Goal: Information Seeking & Learning: Learn about a topic

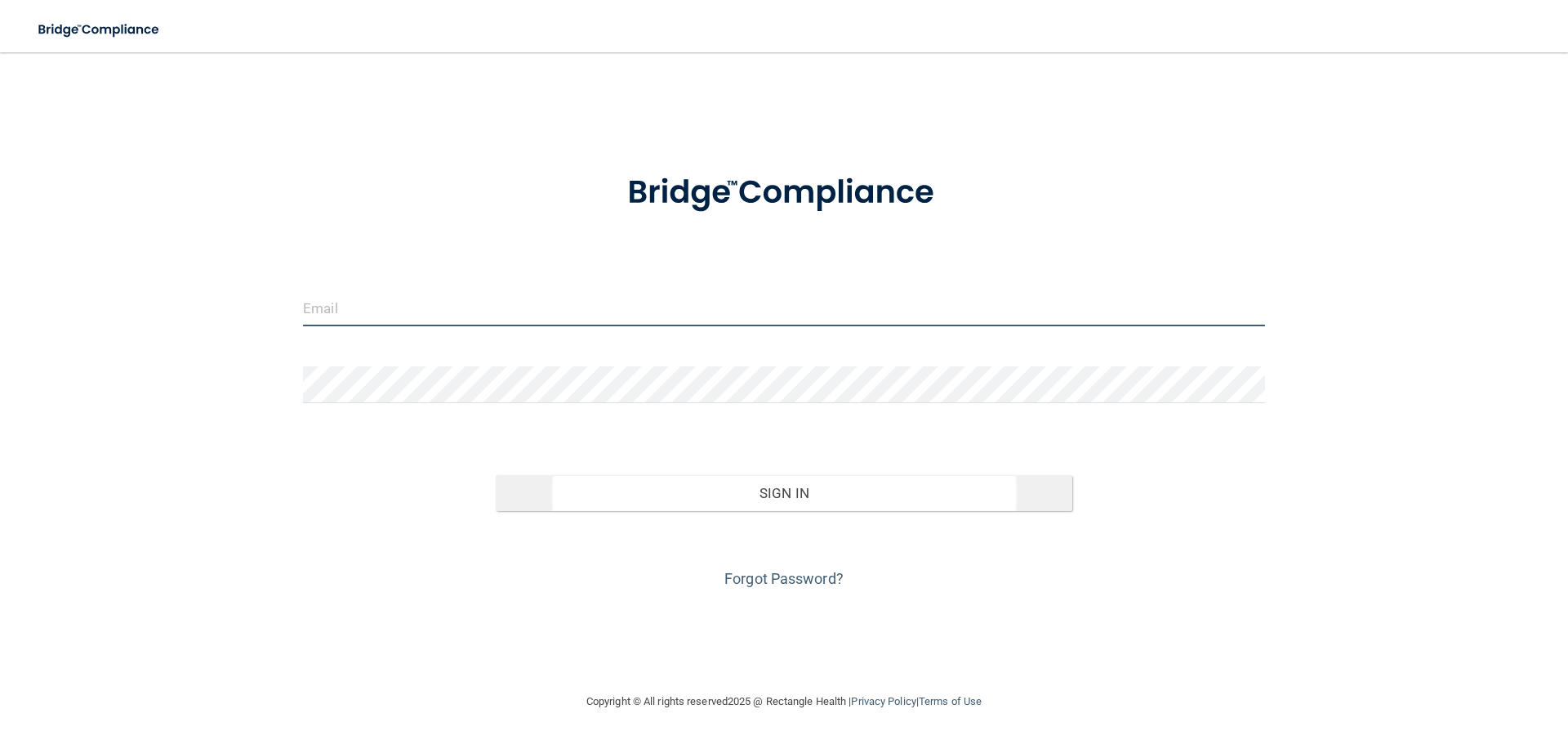
type input "[EMAIL_ADDRESS][DOMAIN_NAME]"
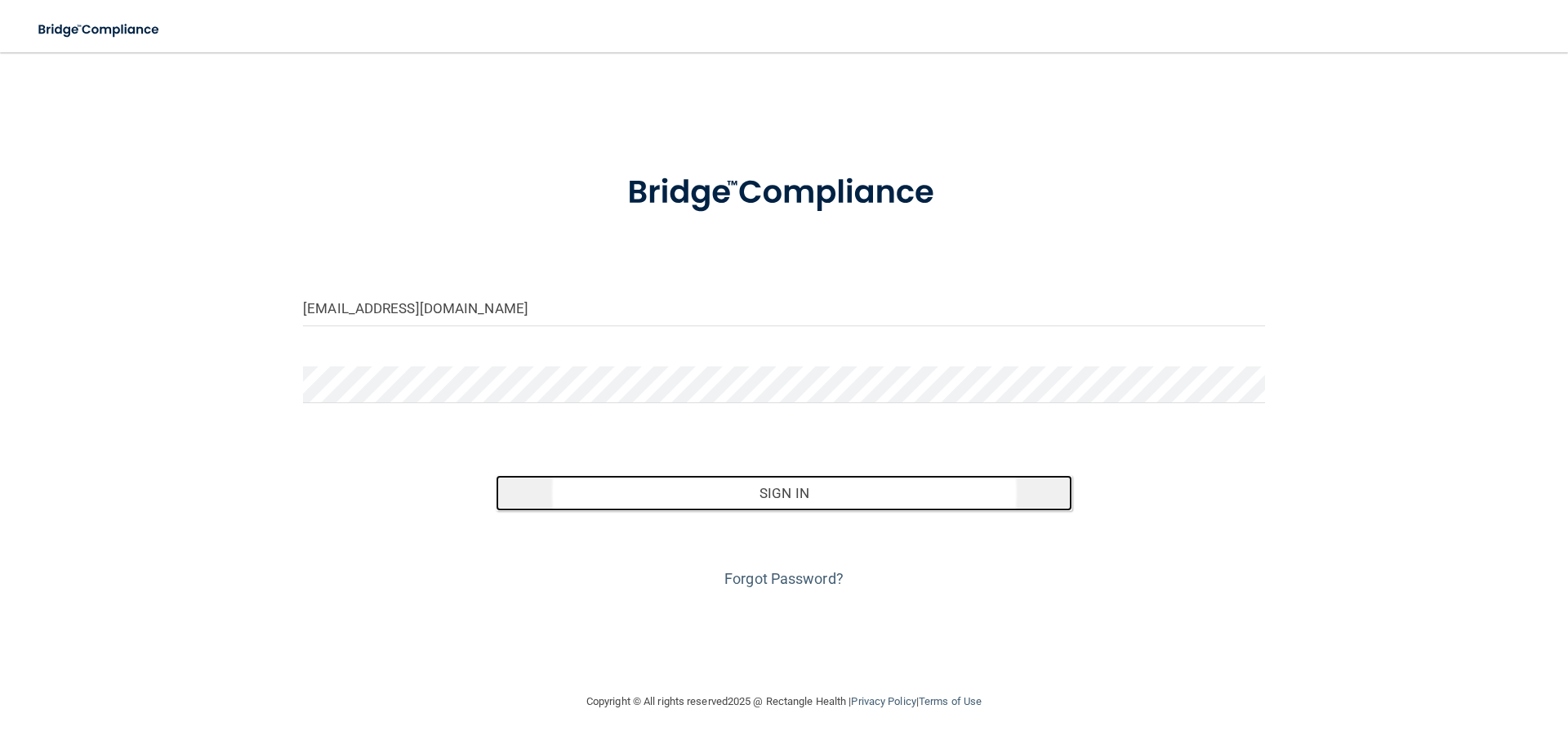
click at [705, 485] on button "Sign In" at bounding box center [784, 492] width 577 height 36
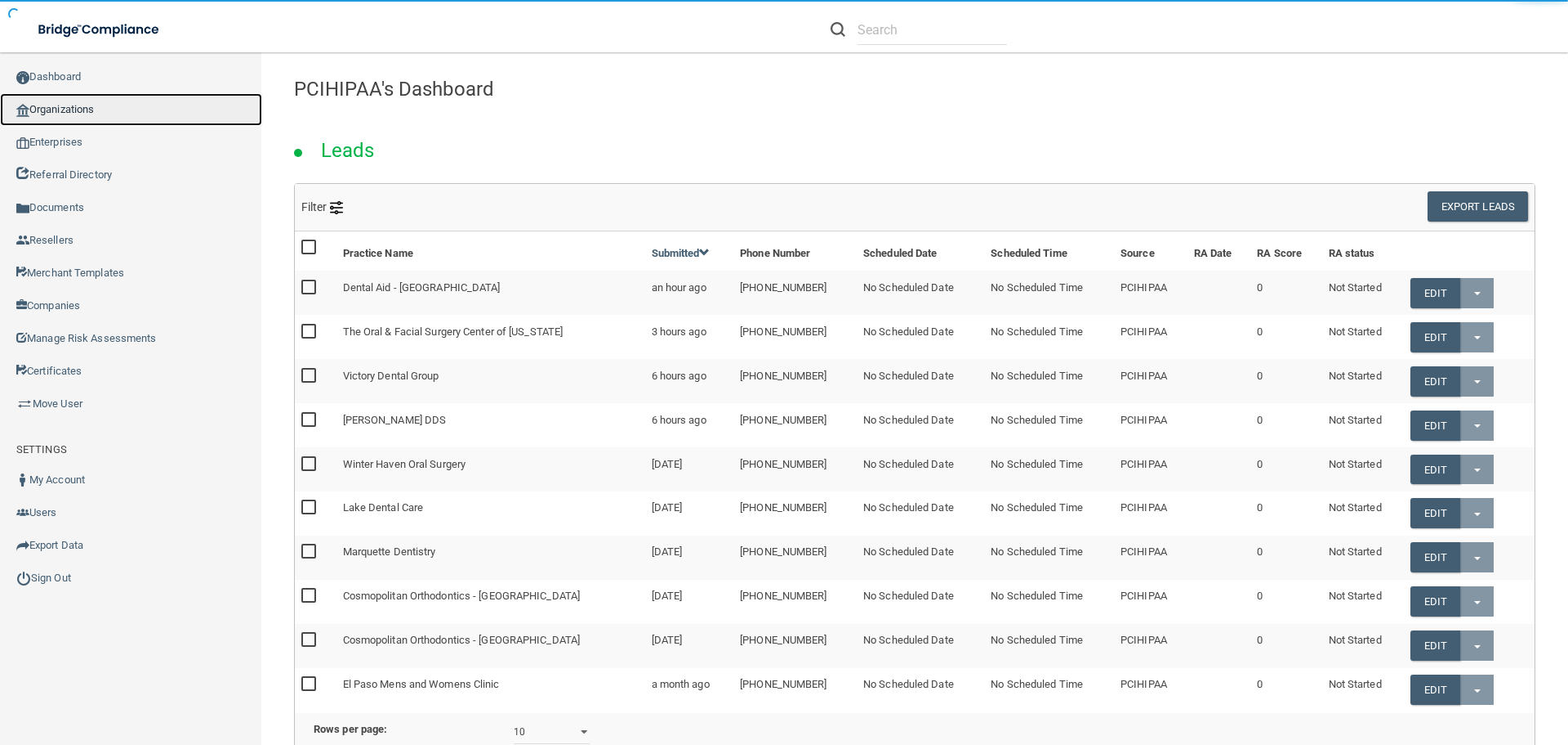
click at [90, 103] on link "Organizations" at bounding box center [131, 110] width 262 height 33
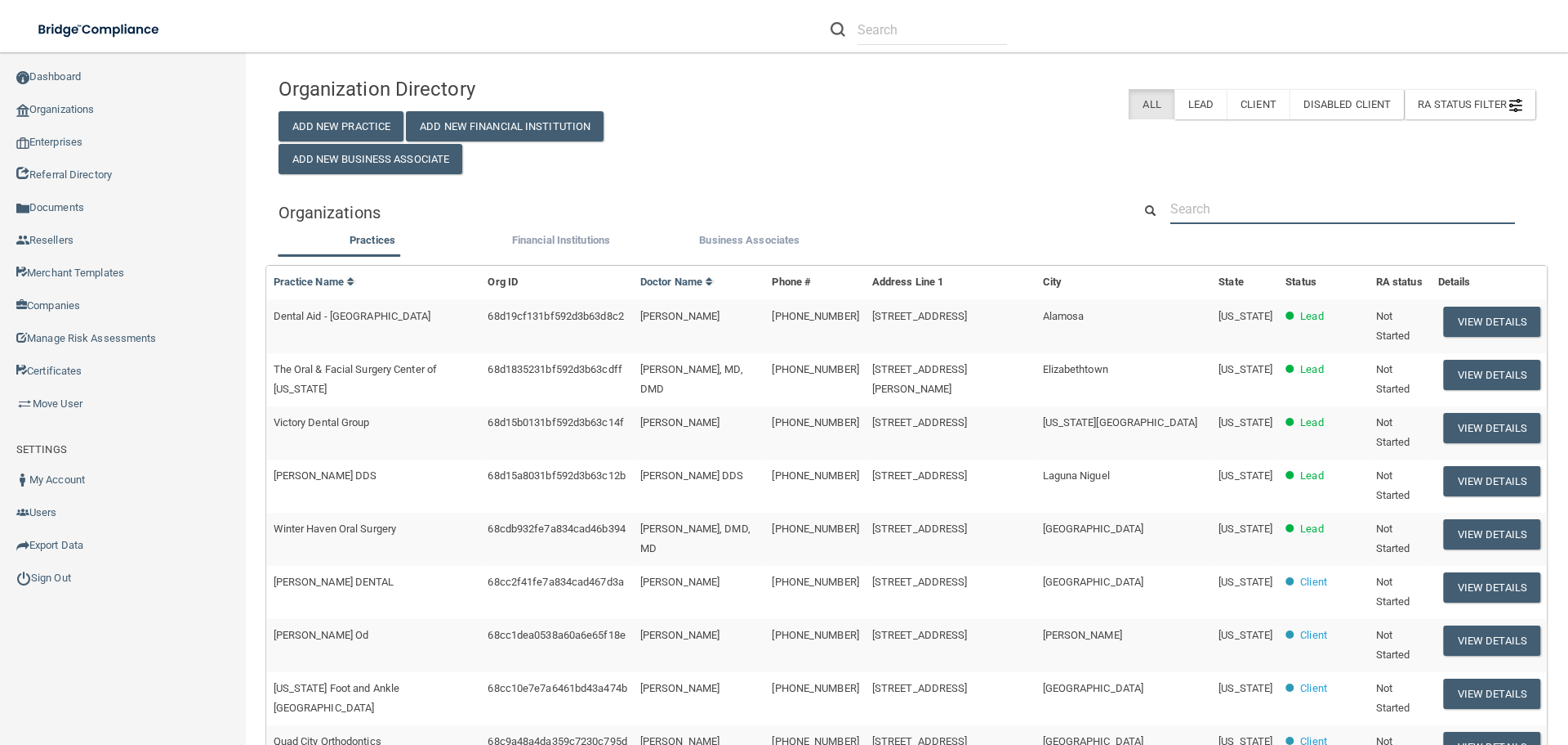
click at [1273, 205] on input "text" at bounding box center [1342, 208] width 345 height 30
paste input "Saloom Family Dentistry LLC"
type input "Saloom Family Dentistry LLC"
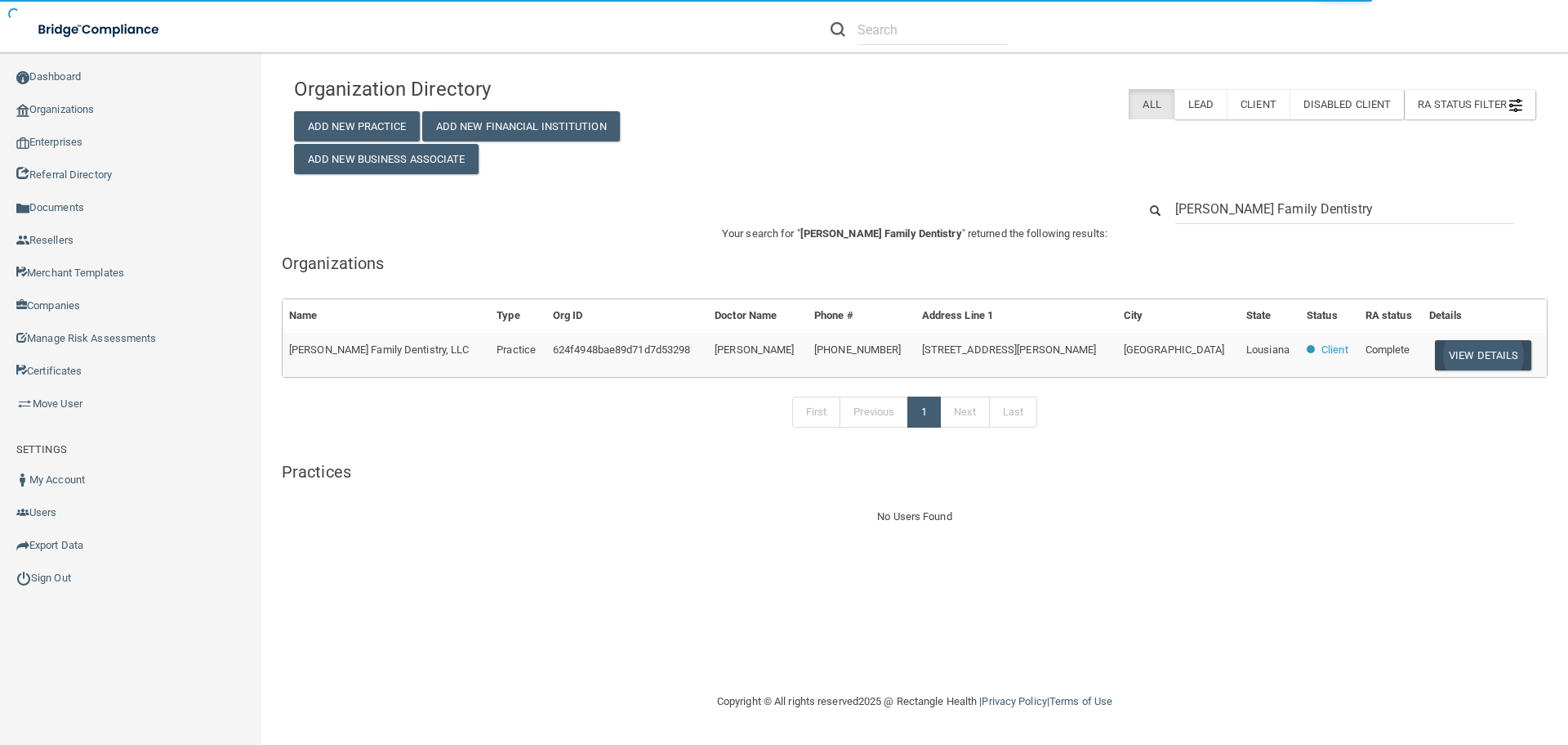
type input "Saloom Family Dentistry"
click at [1481, 355] on button "View Details" at bounding box center [1482, 355] width 96 height 30
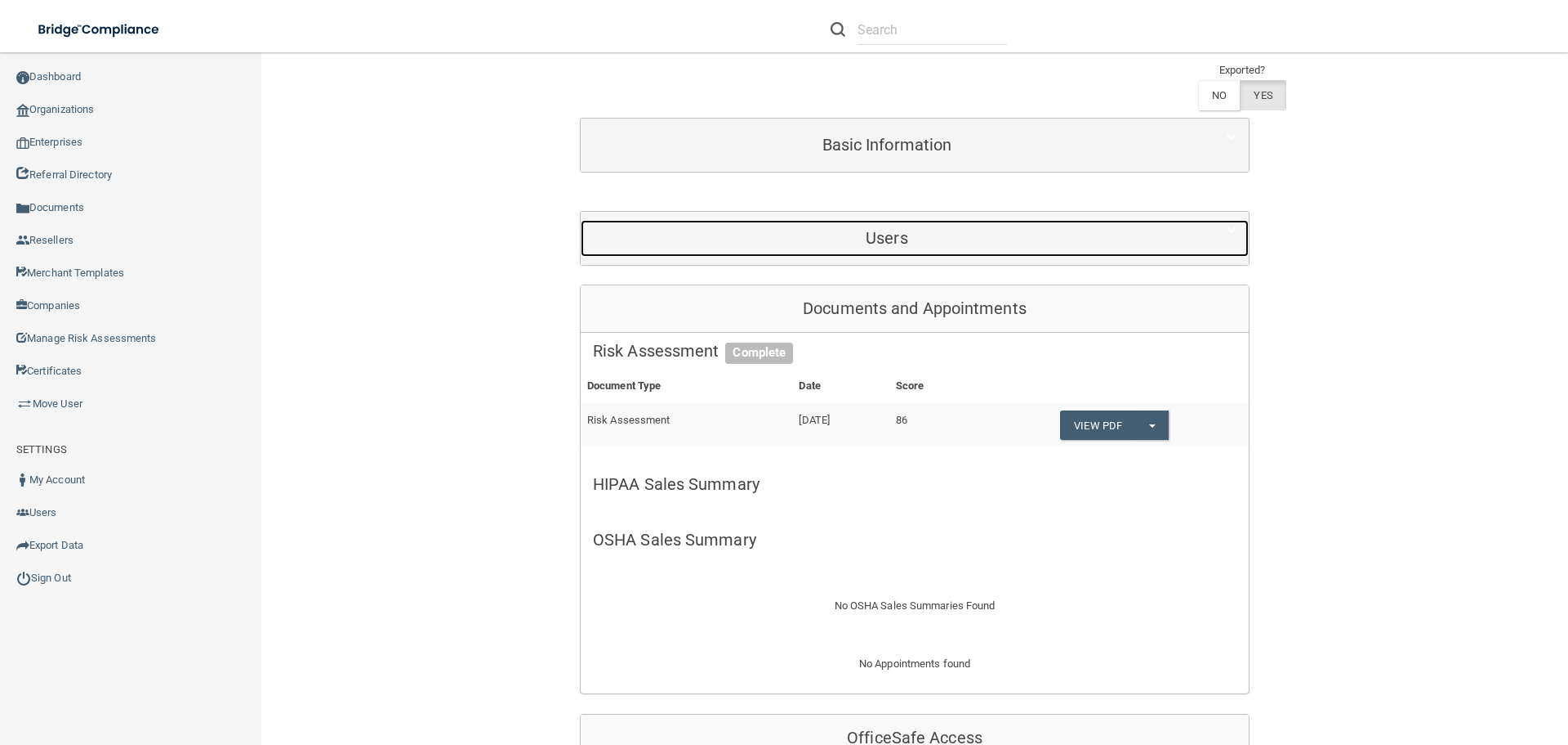
scroll to position [163, 0]
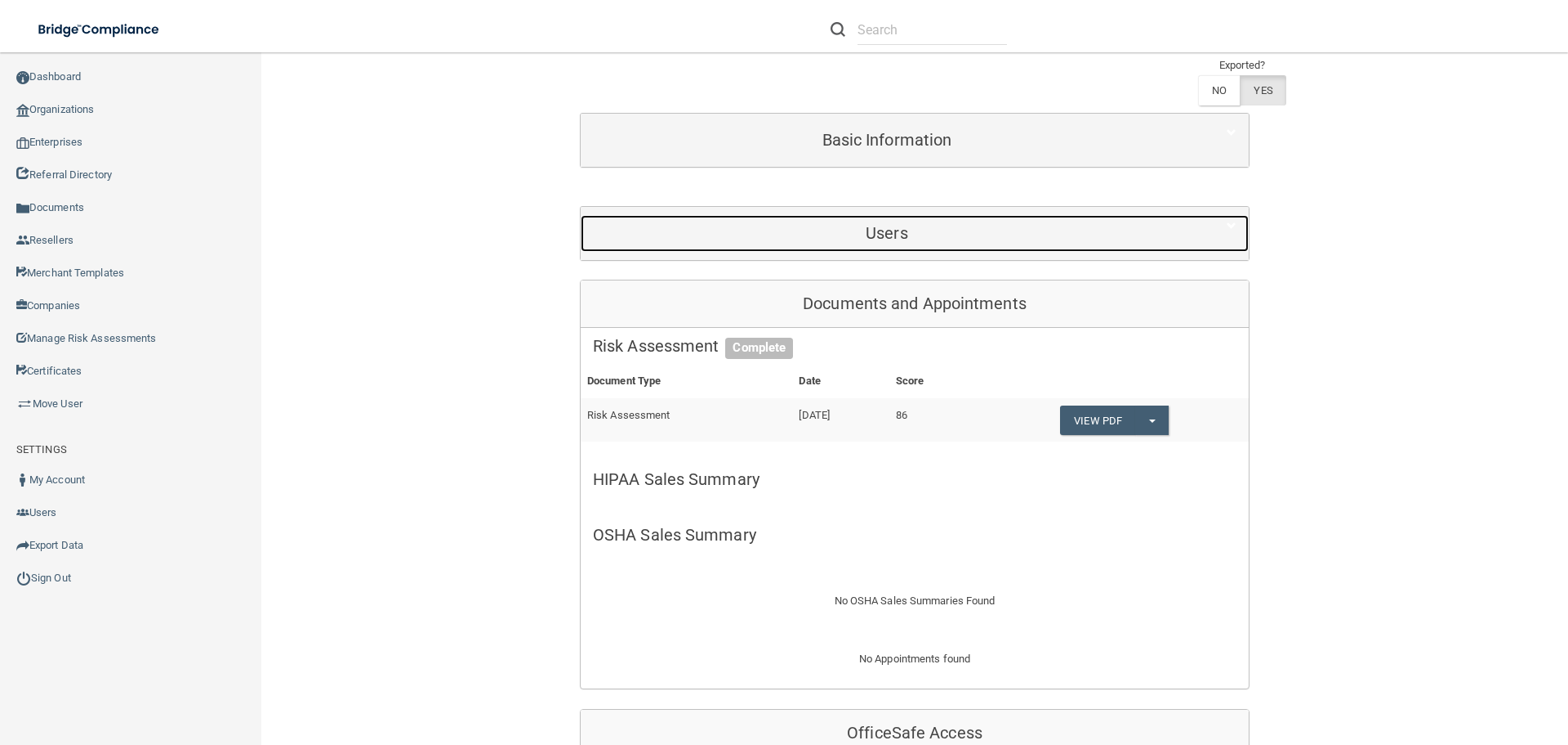
click at [881, 215] on div "Users" at bounding box center [887, 233] width 612 height 37
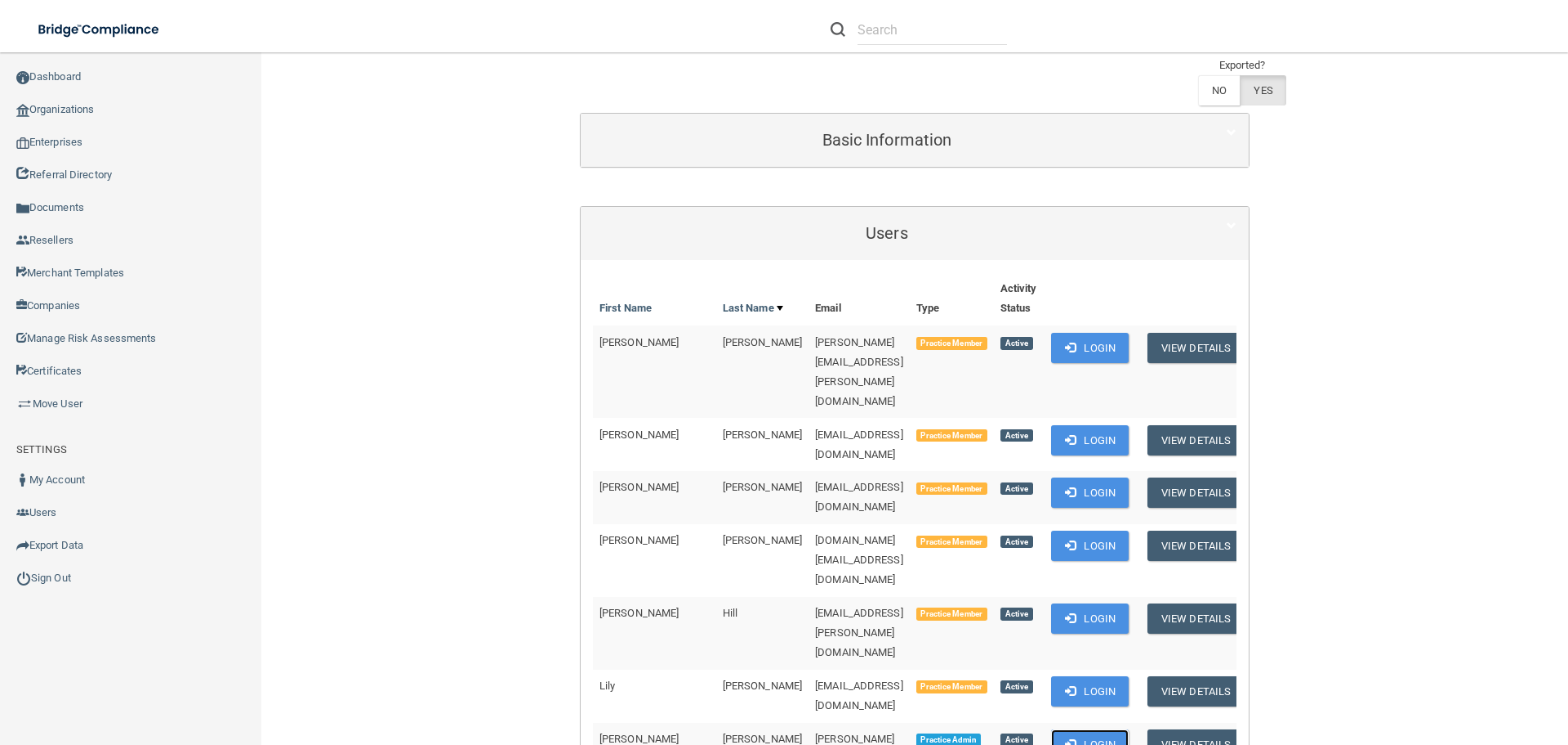
click at [1073, 729] on button "Login" at bounding box center [1091, 744] width 78 height 30
click at [42, 582] on link "Sign Out" at bounding box center [131, 578] width 262 height 33
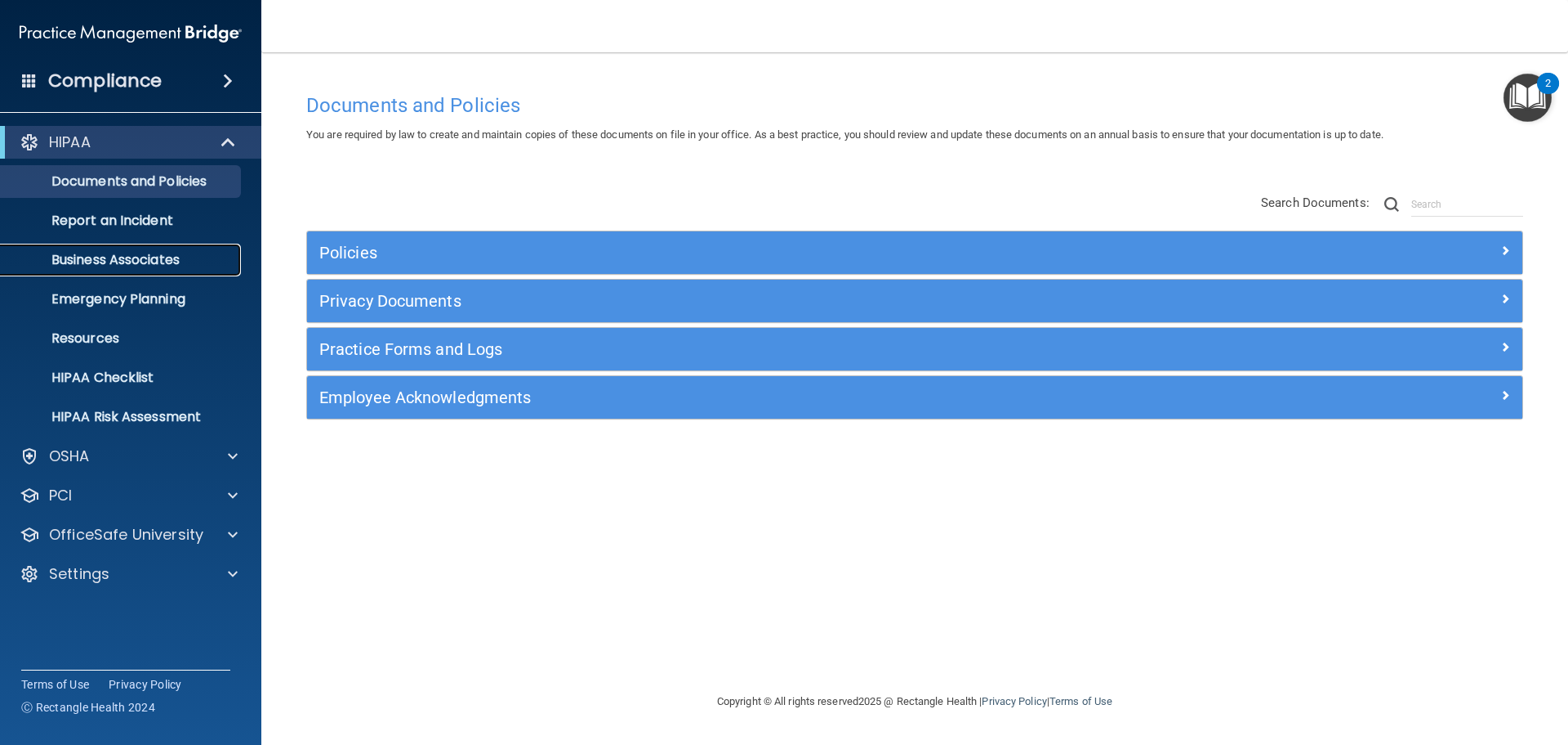
click at [143, 263] on p "Business Associates" at bounding box center [122, 260] width 223 height 17
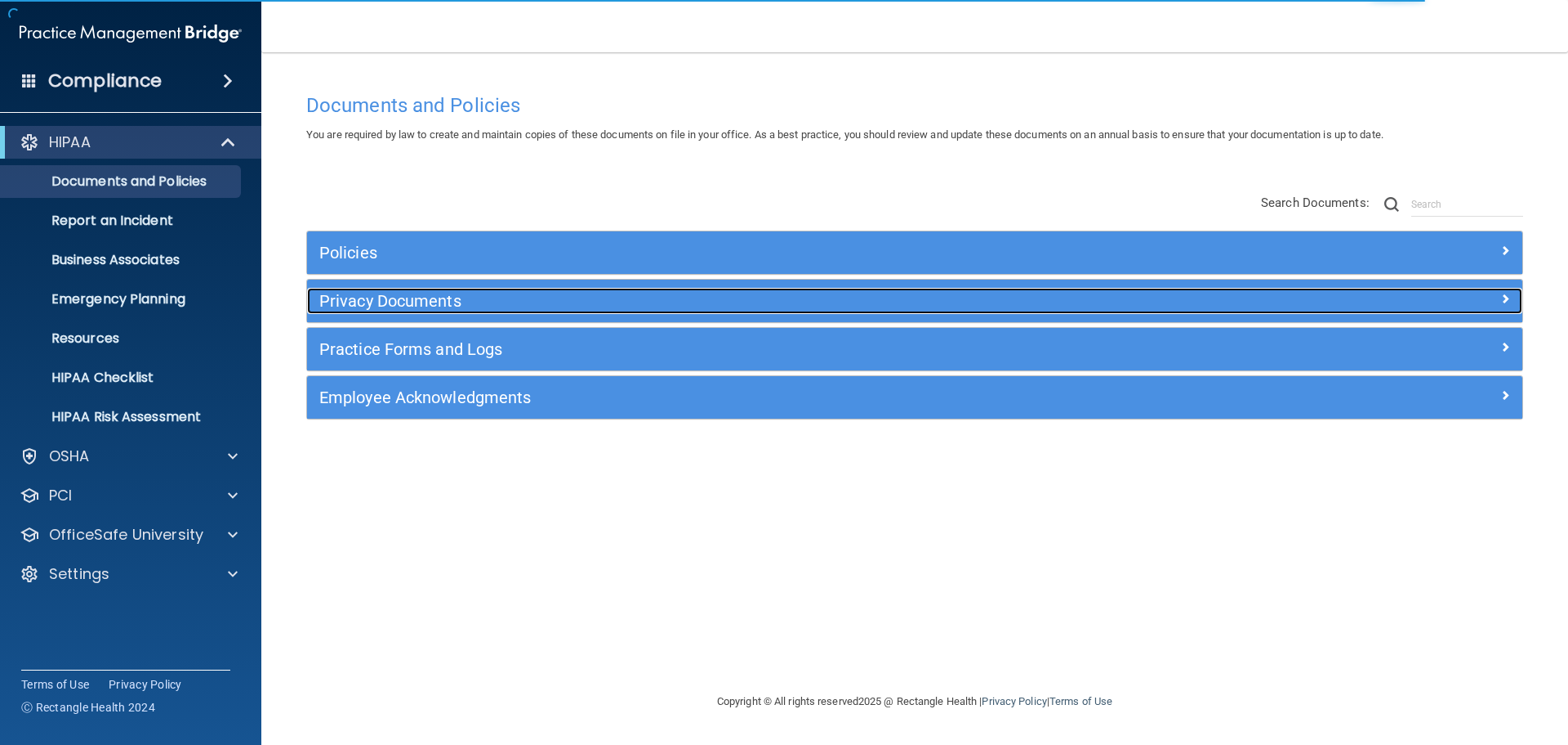
click at [402, 300] on h5 "Privacy Documents" at bounding box center [763, 301] width 888 height 18
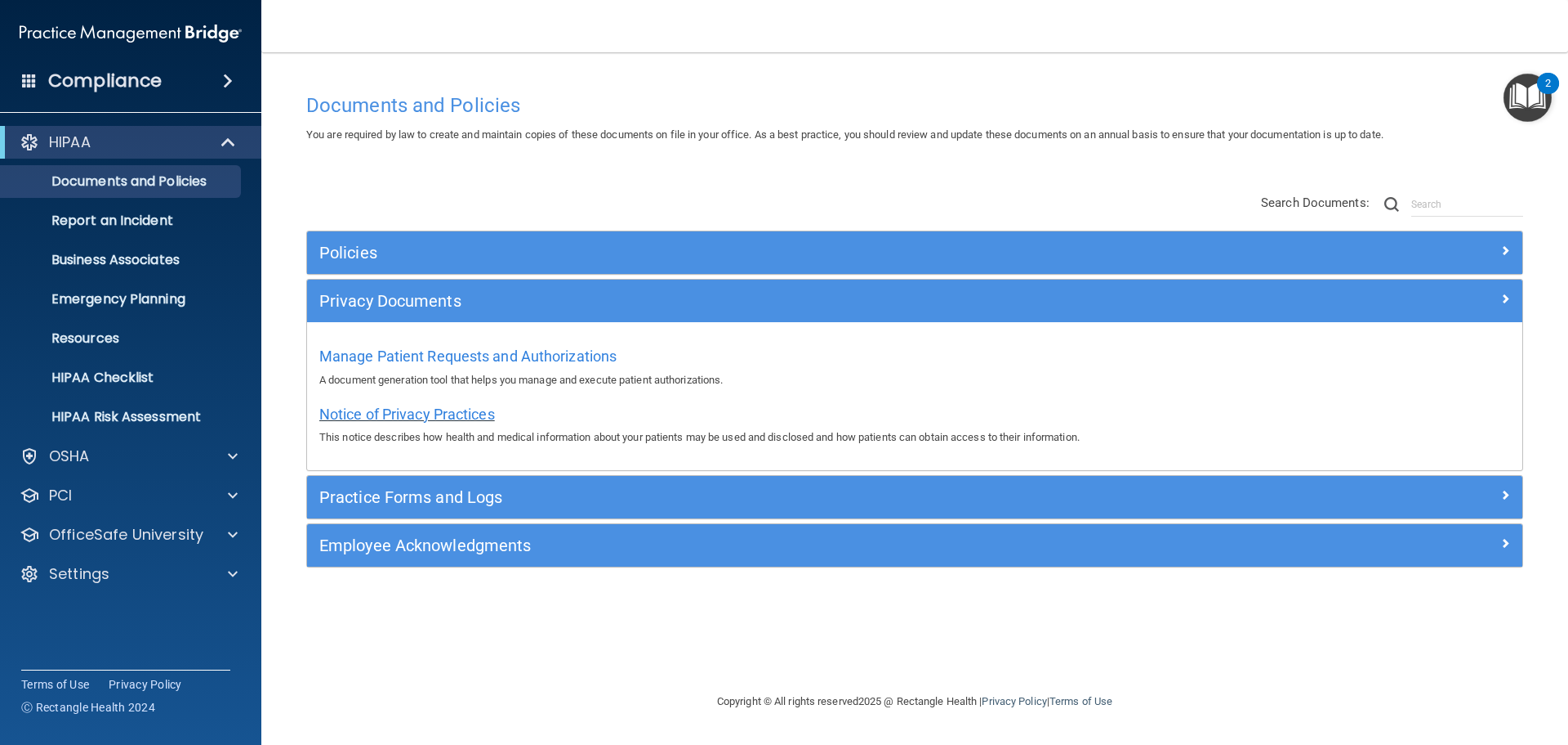
click at [413, 412] on span "Notice of Privacy Practices" at bounding box center [407, 414] width 176 height 18
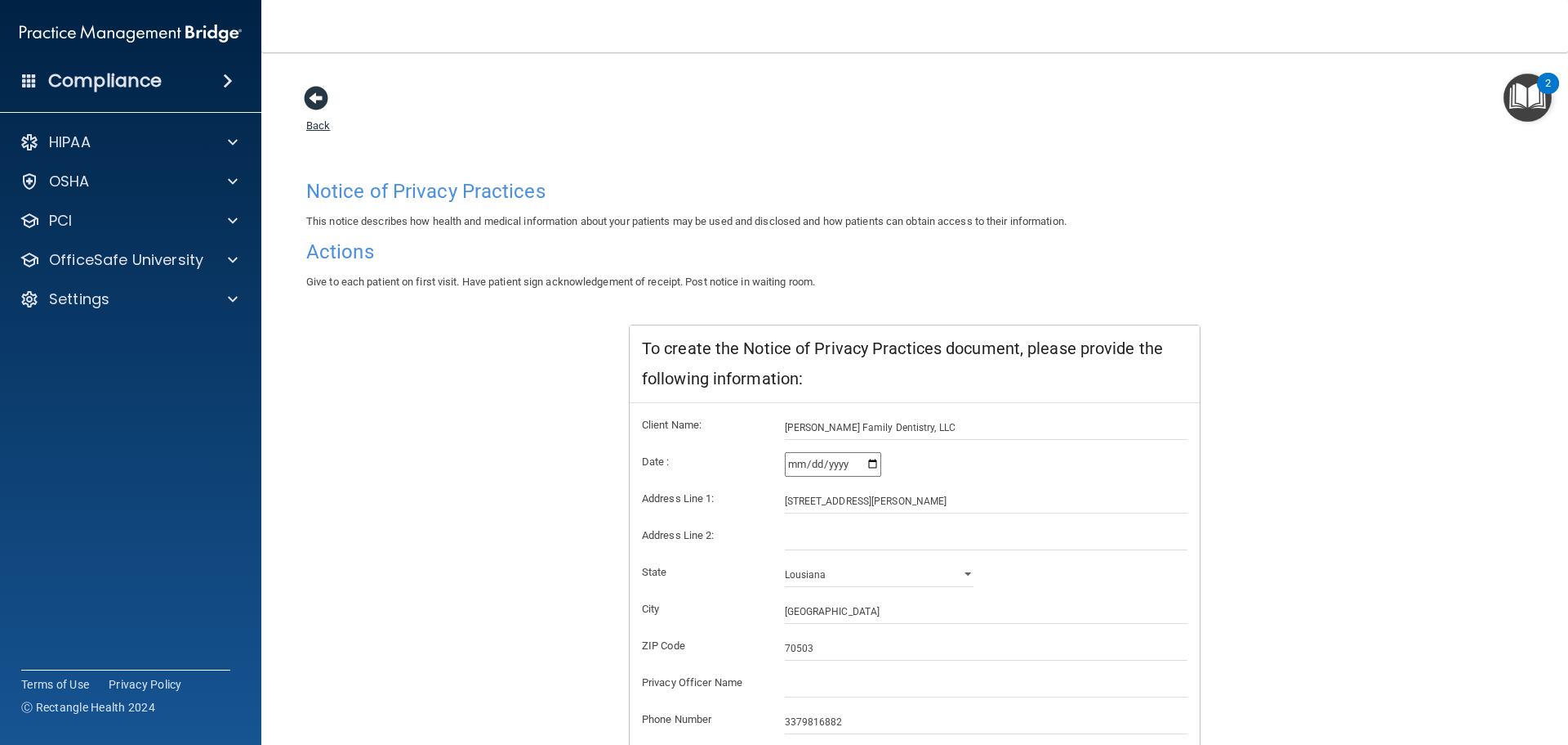
click at [324, 103] on span at bounding box center [316, 97] width 24 height 24
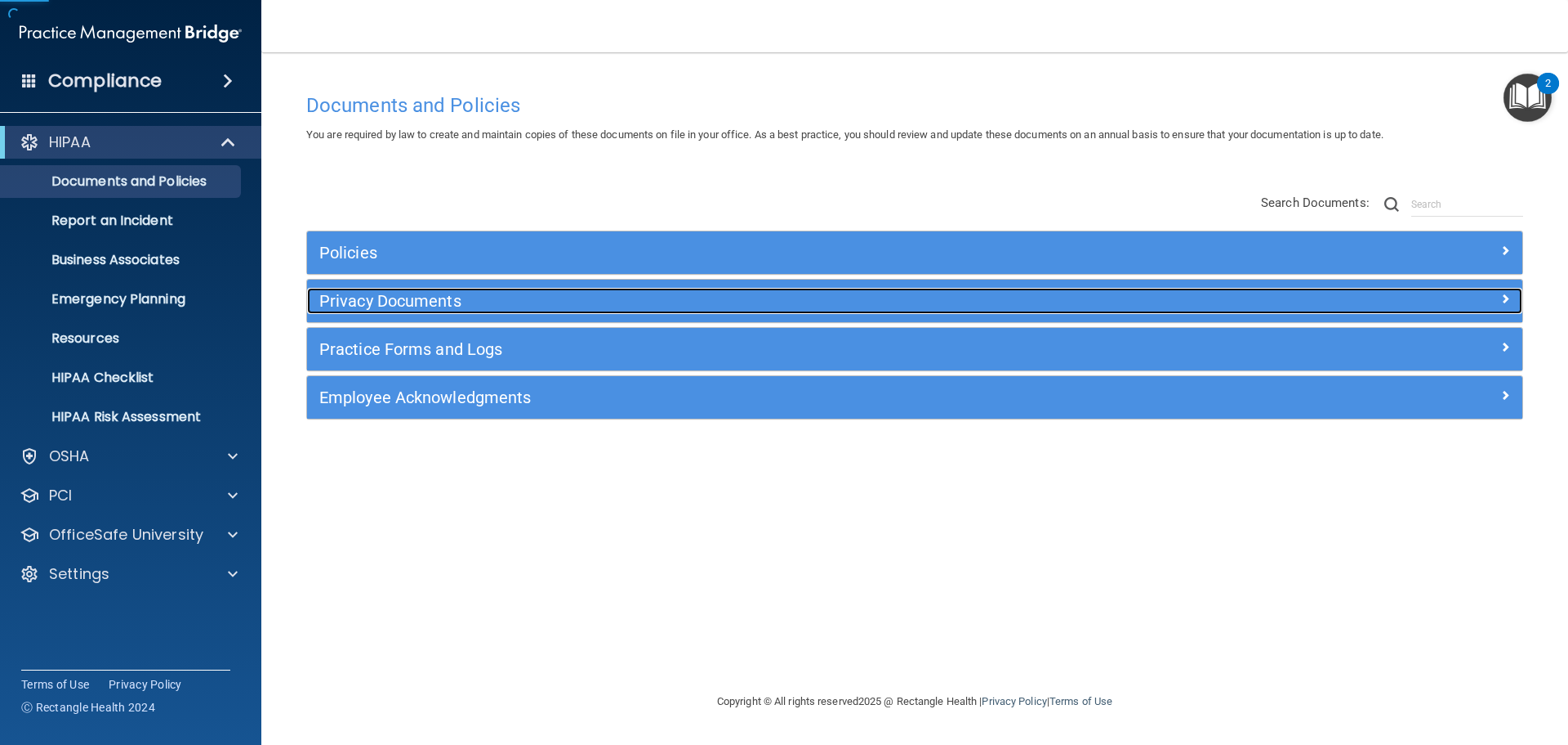
click at [437, 295] on h5 "Privacy Documents" at bounding box center [763, 301] width 888 height 18
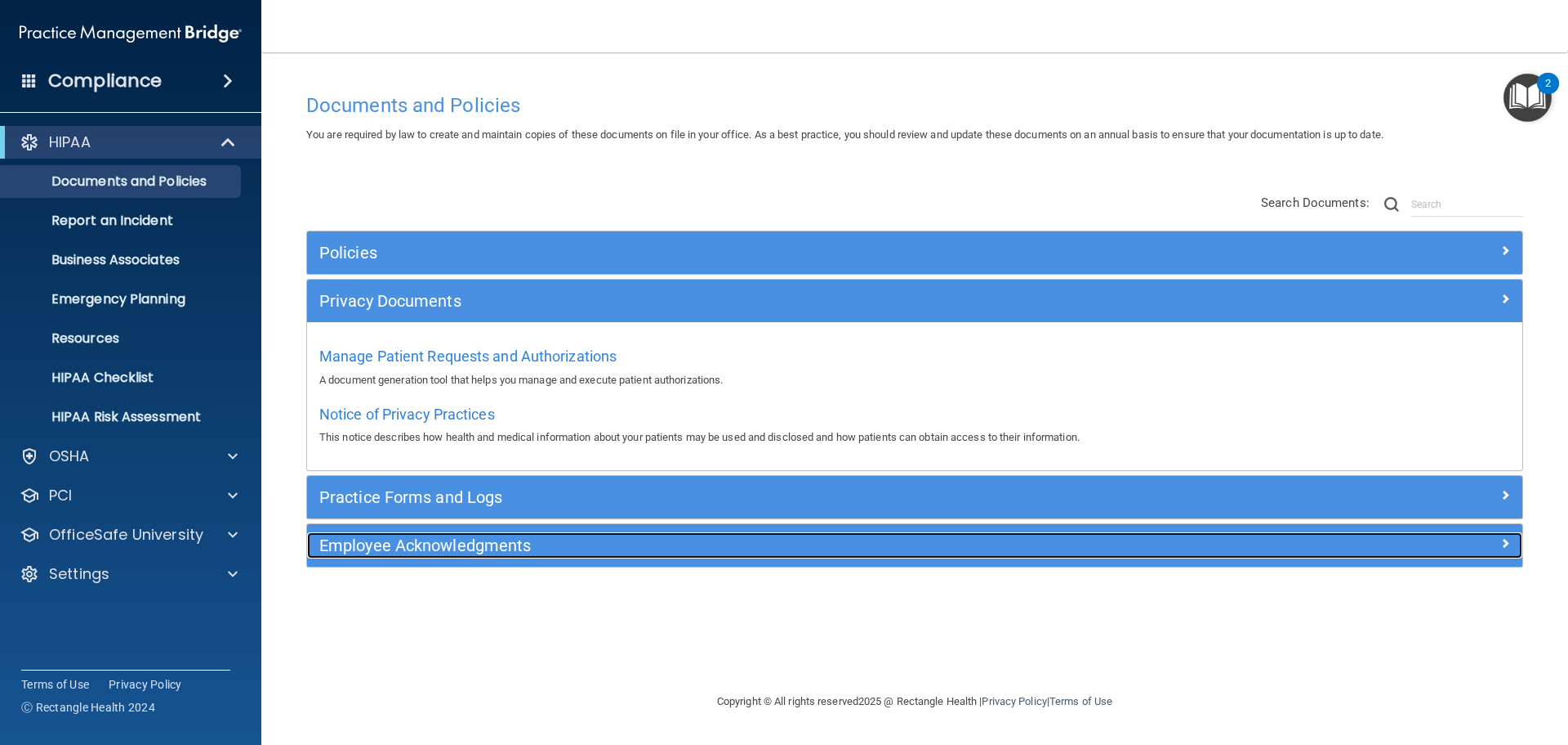
click at [411, 534] on div "Employee Acknowledgments" at bounding box center [763, 545] width 912 height 26
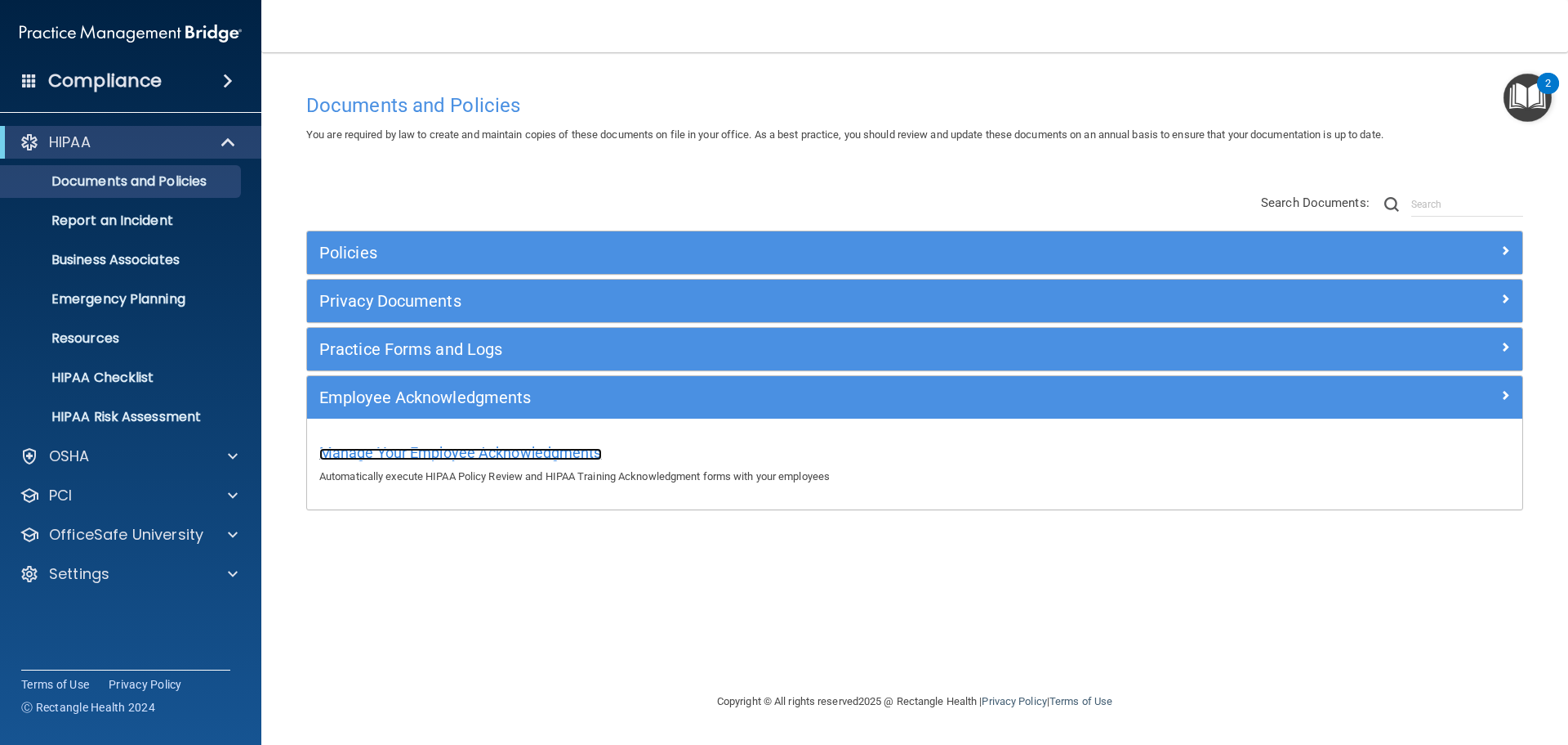
click at [480, 453] on span "Manage Your Employee Acknowledgments" at bounding box center [461, 452] width 283 height 18
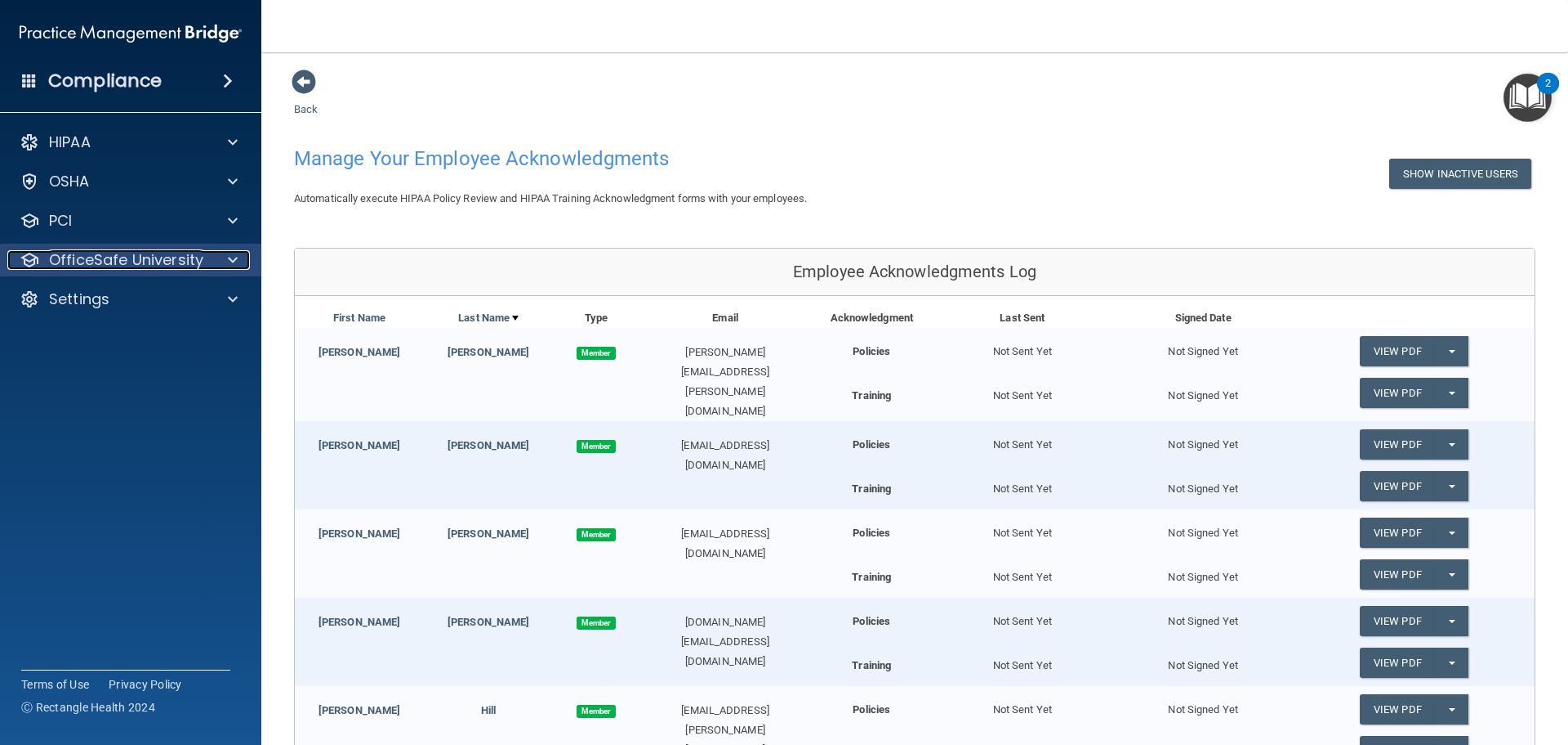
click at [232, 255] on span at bounding box center [232, 260] width 10 height 19
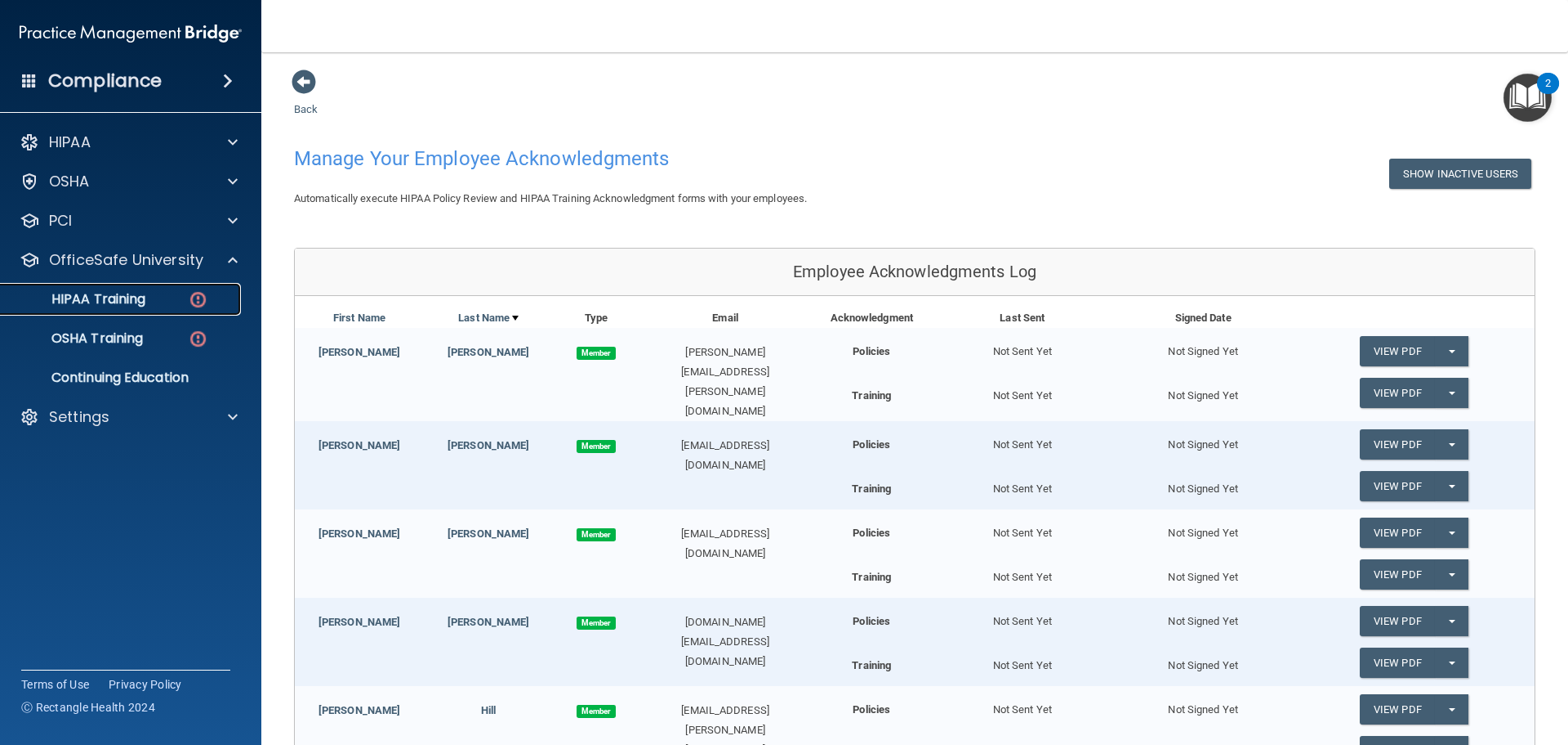
click at [181, 295] on div "HIPAA Training" at bounding box center [122, 299] width 223 height 17
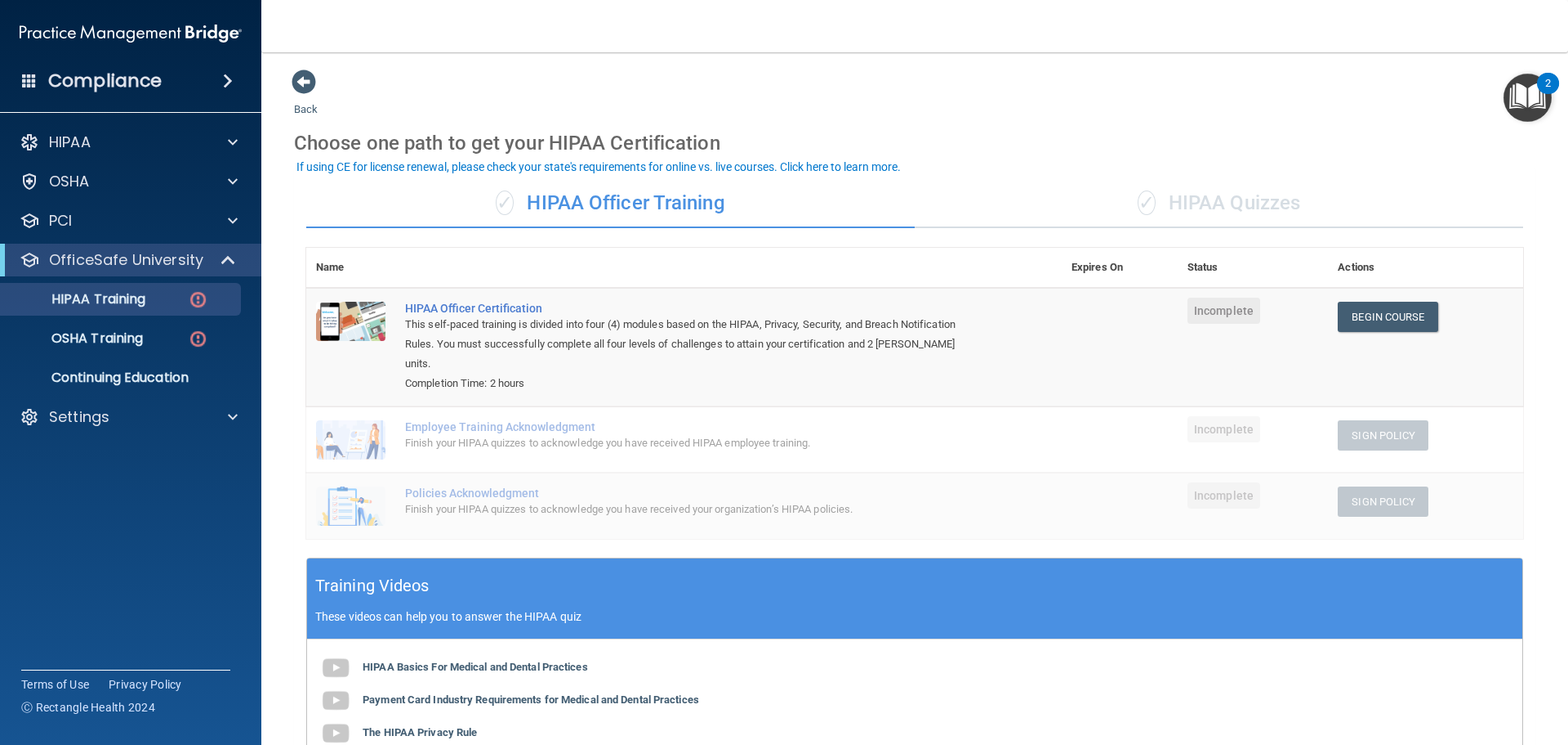
click at [1170, 158] on div "Choose one path to get your HIPAA Certification" at bounding box center [915, 143] width 1241 height 48
click at [1178, 198] on div "✓ HIPAA Quizzes" at bounding box center [1219, 203] width 609 height 49
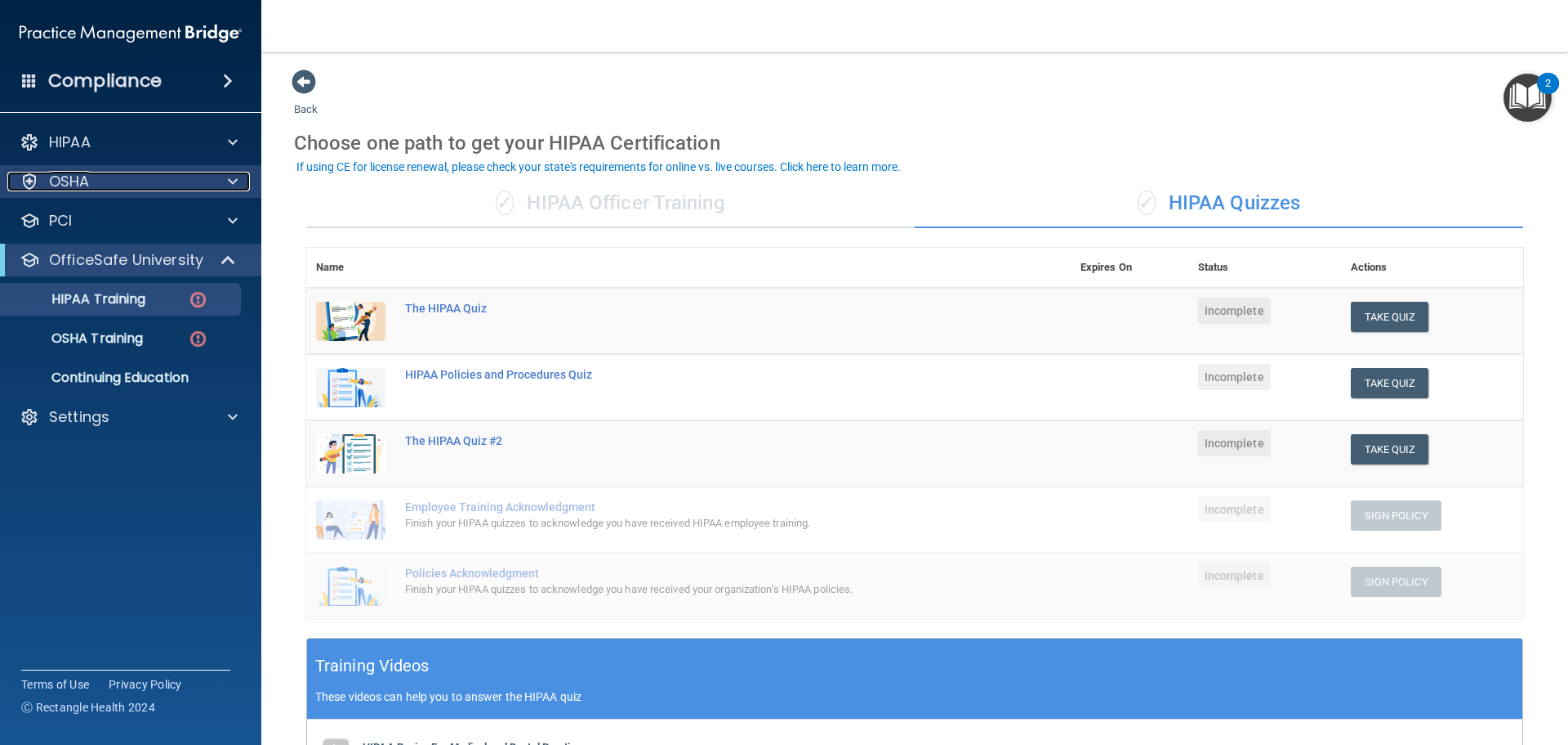
click at [235, 186] on span at bounding box center [232, 181] width 10 height 19
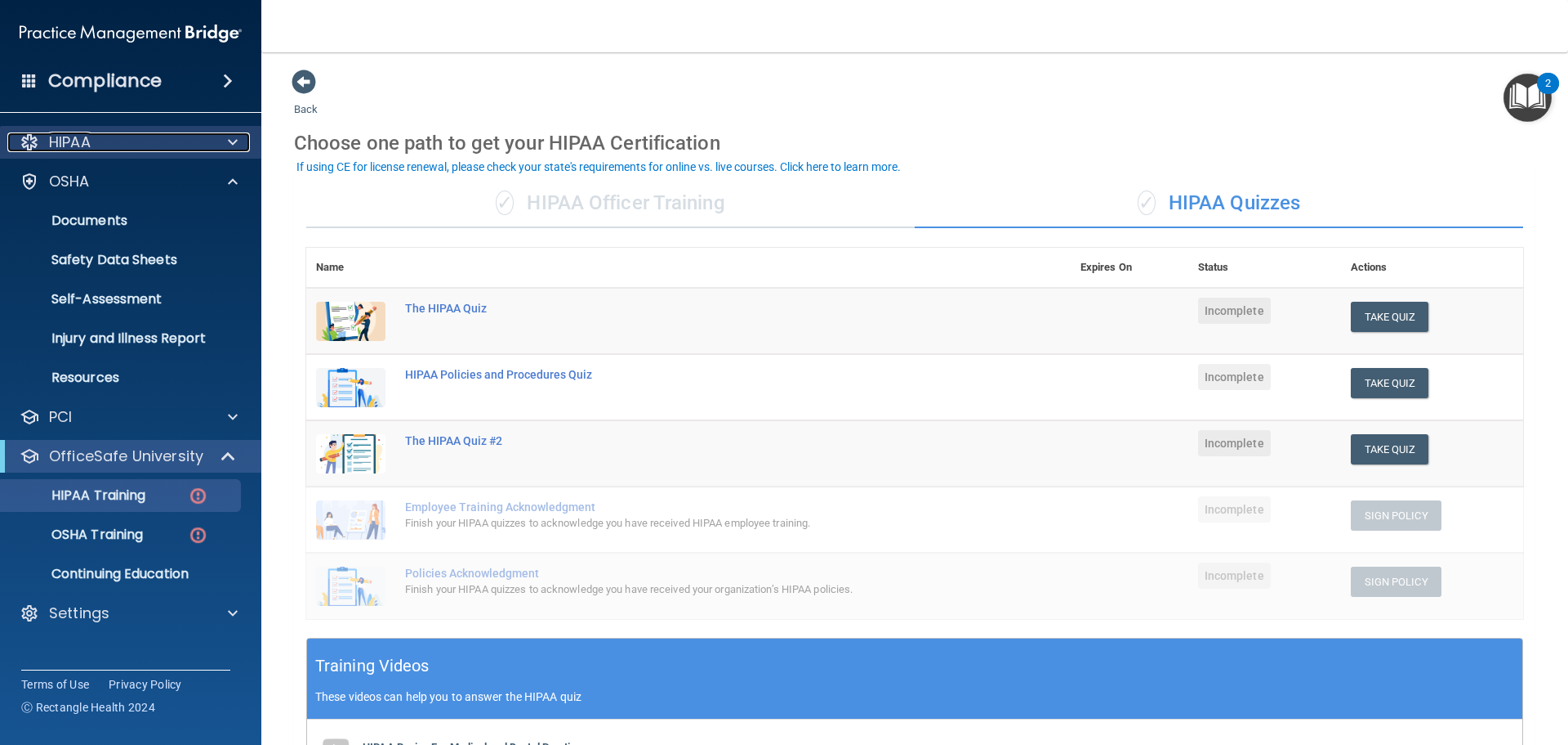
click at [232, 139] on span at bounding box center [232, 142] width 10 height 19
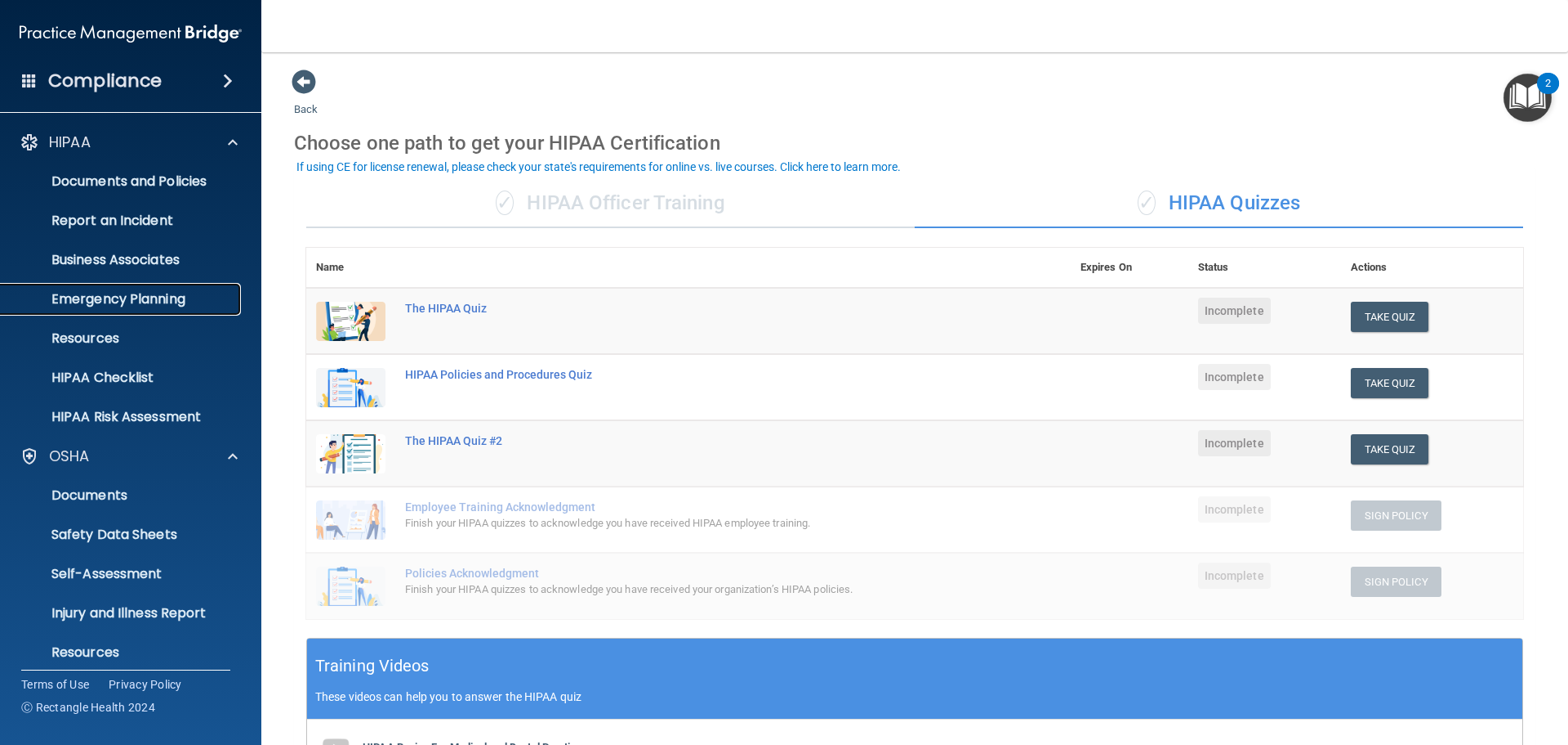
click at [148, 302] on p "Emergency Planning" at bounding box center [122, 299] width 223 height 17
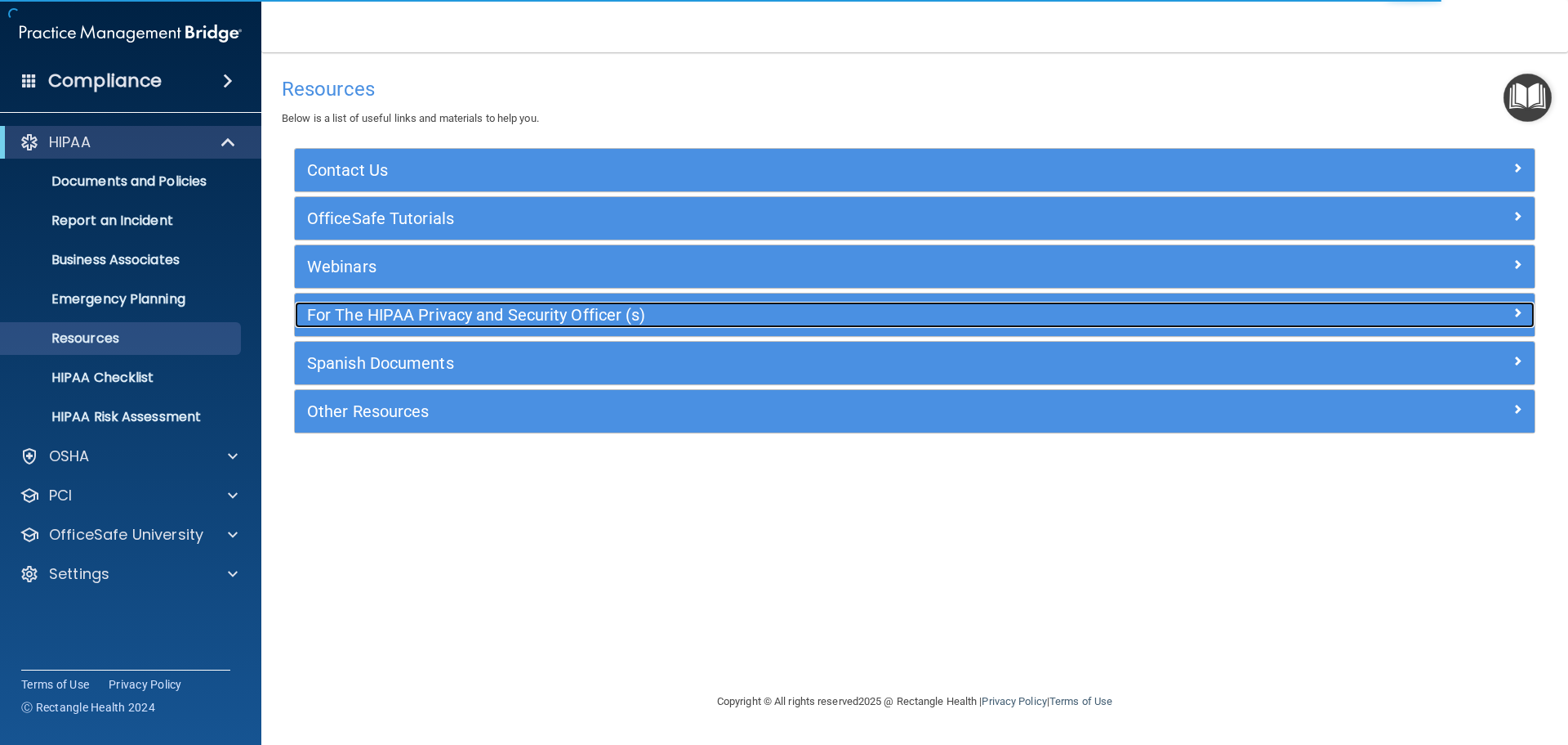
click at [433, 313] on h5 "For The HIPAA Privacy and Security Officer (s)" at bounding box center [760, 314] width 906 height 18
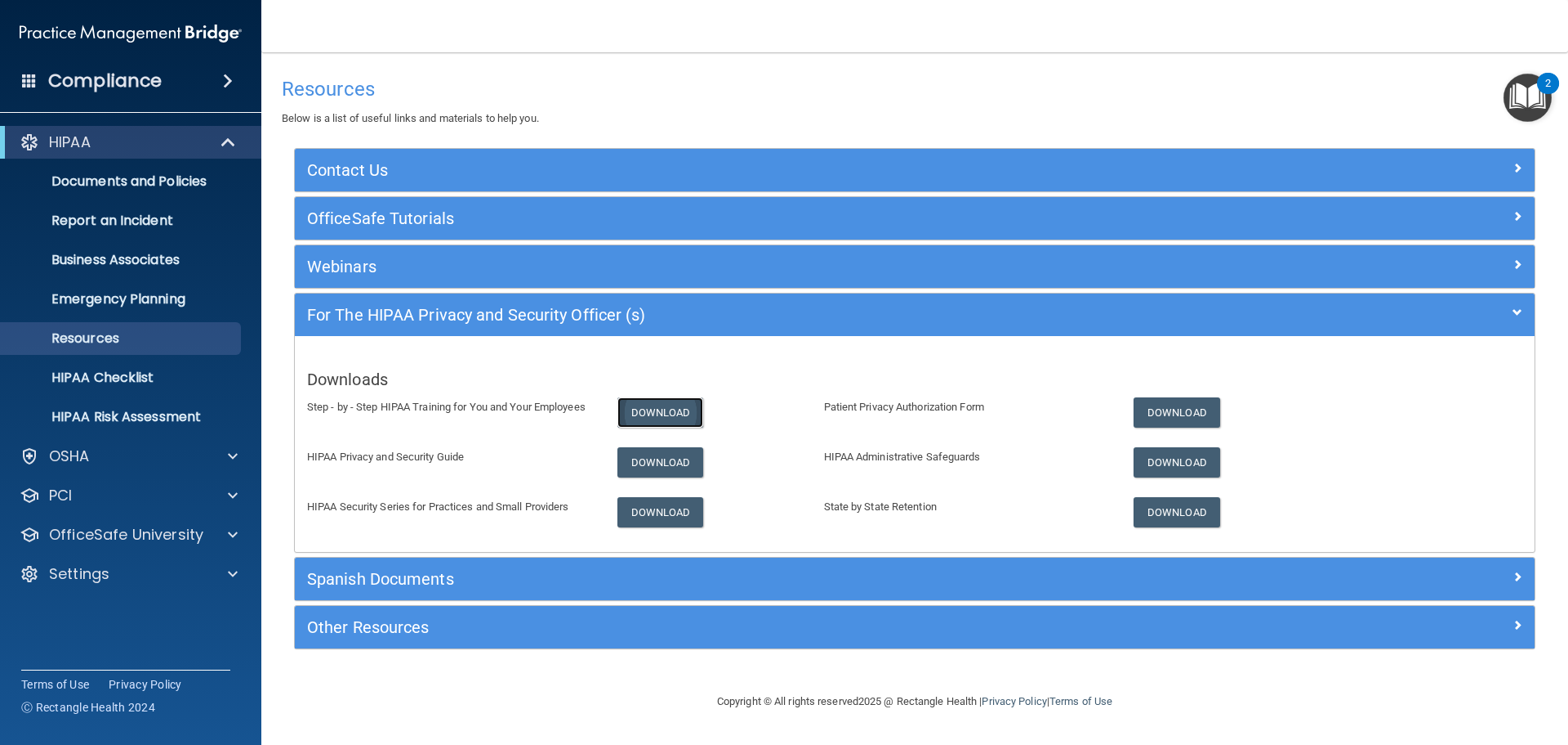
click at [673, 408] on link "Download" at bounding box center [660, 411] width 87 height 30
click at [139, 415] on p "HIPAA Risk Assessment" at bounding box center [122, 416] width 223 height 17
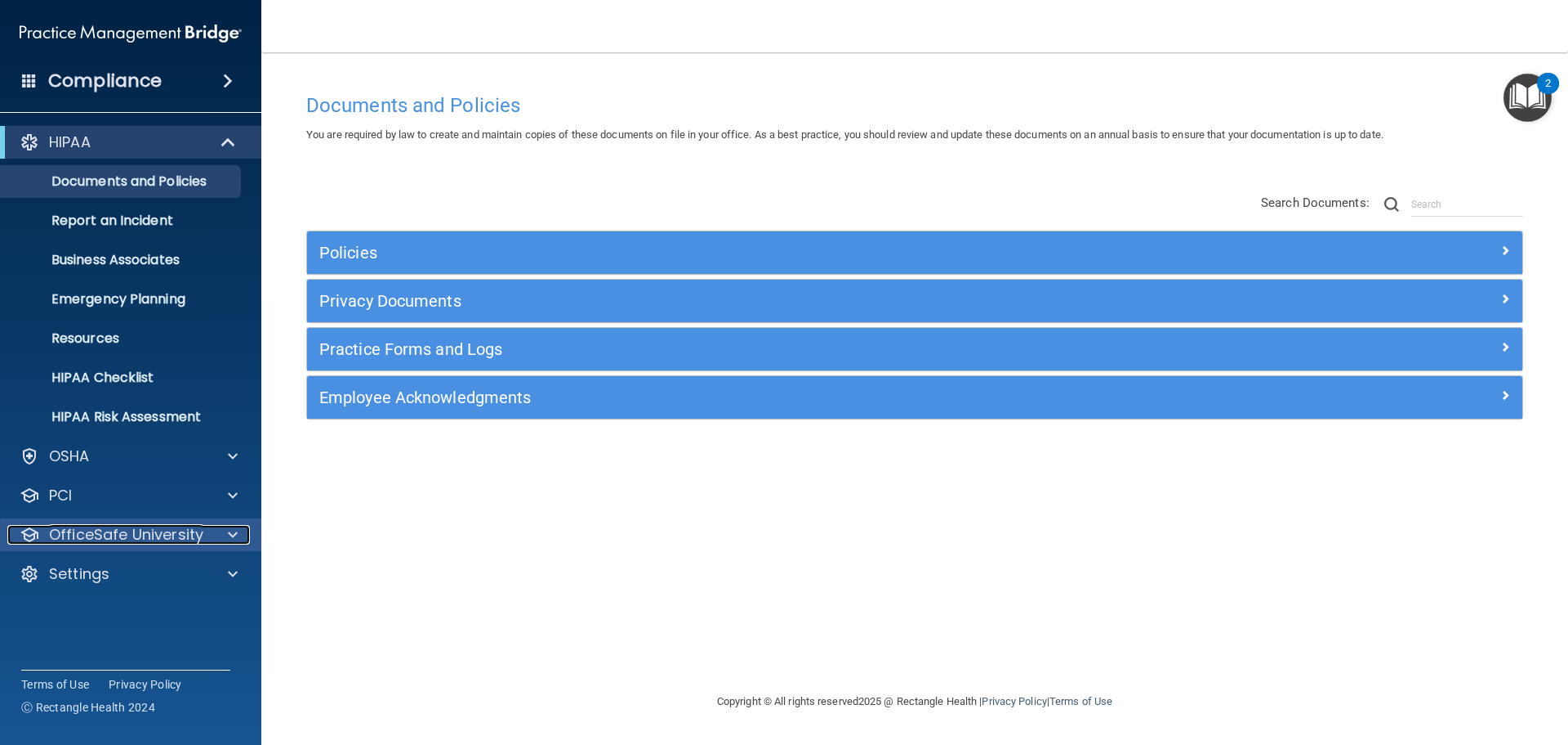
click at [211, 526] on div at bounding box center [230, 534] width 41 height 19
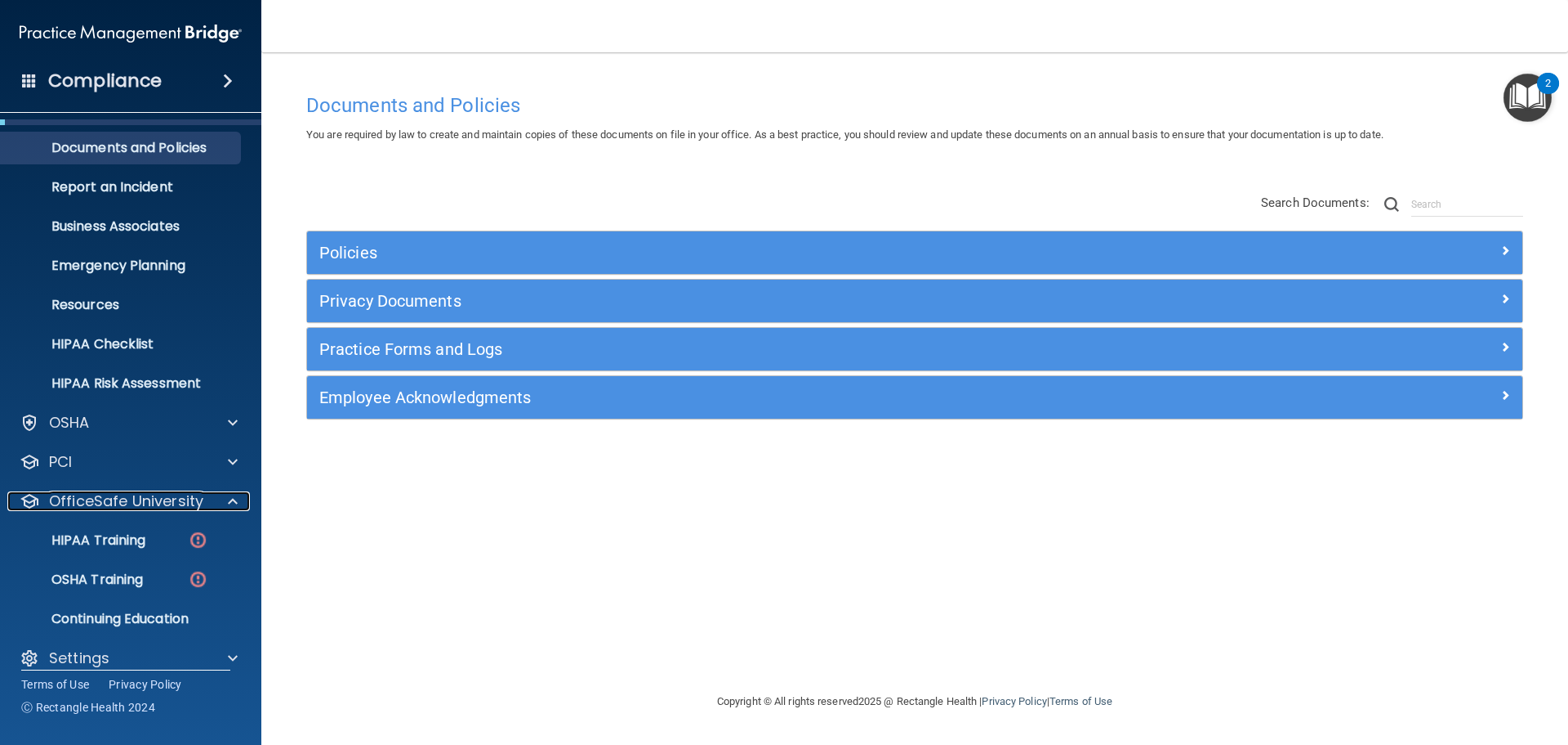
scroll to position [52, 0]
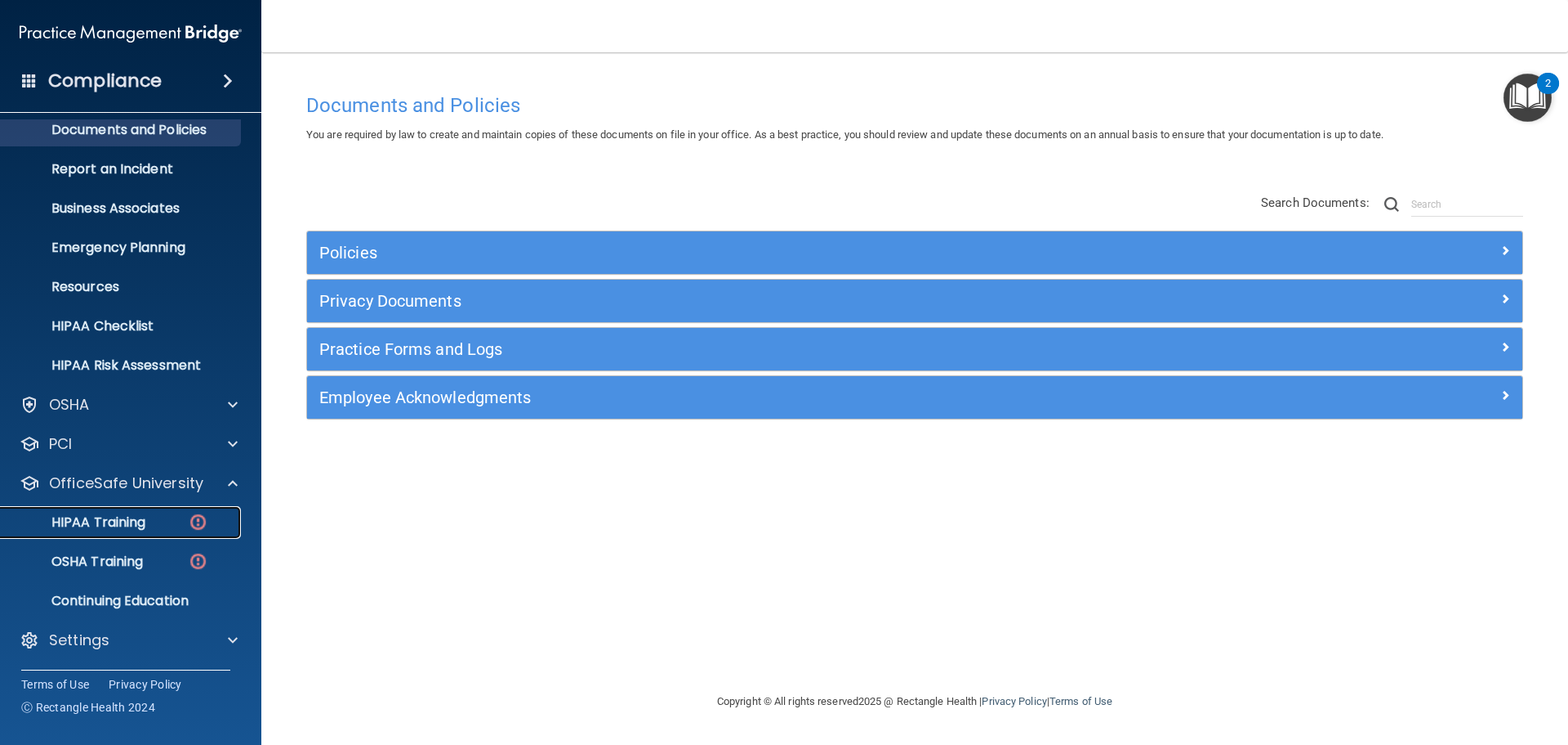
click at [143, 525] on p "HIPAA Training" at bounding box center [78, 522] width 135 height 17
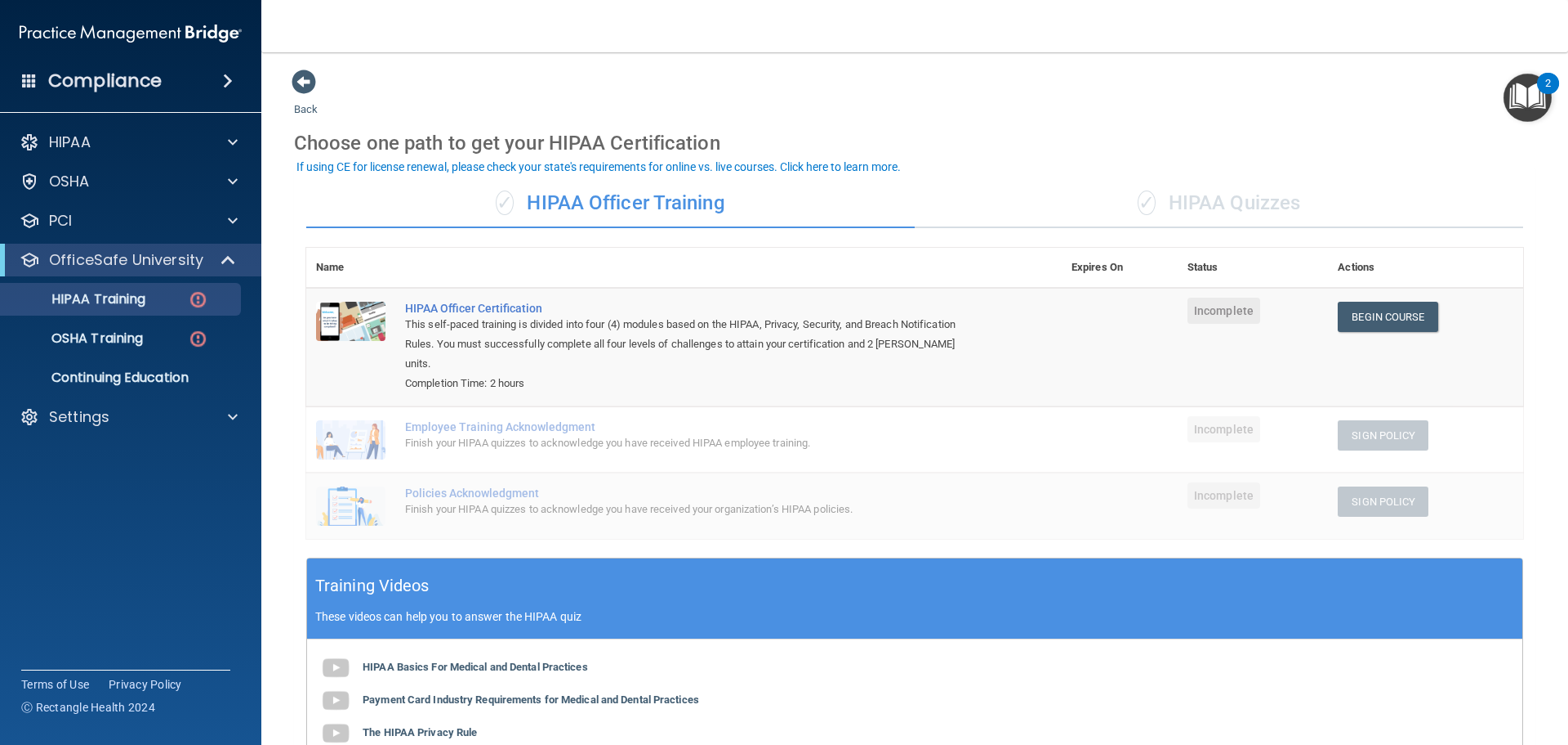
click at [230, 74] on span at bounding box center [227, 81] width 10 height 19
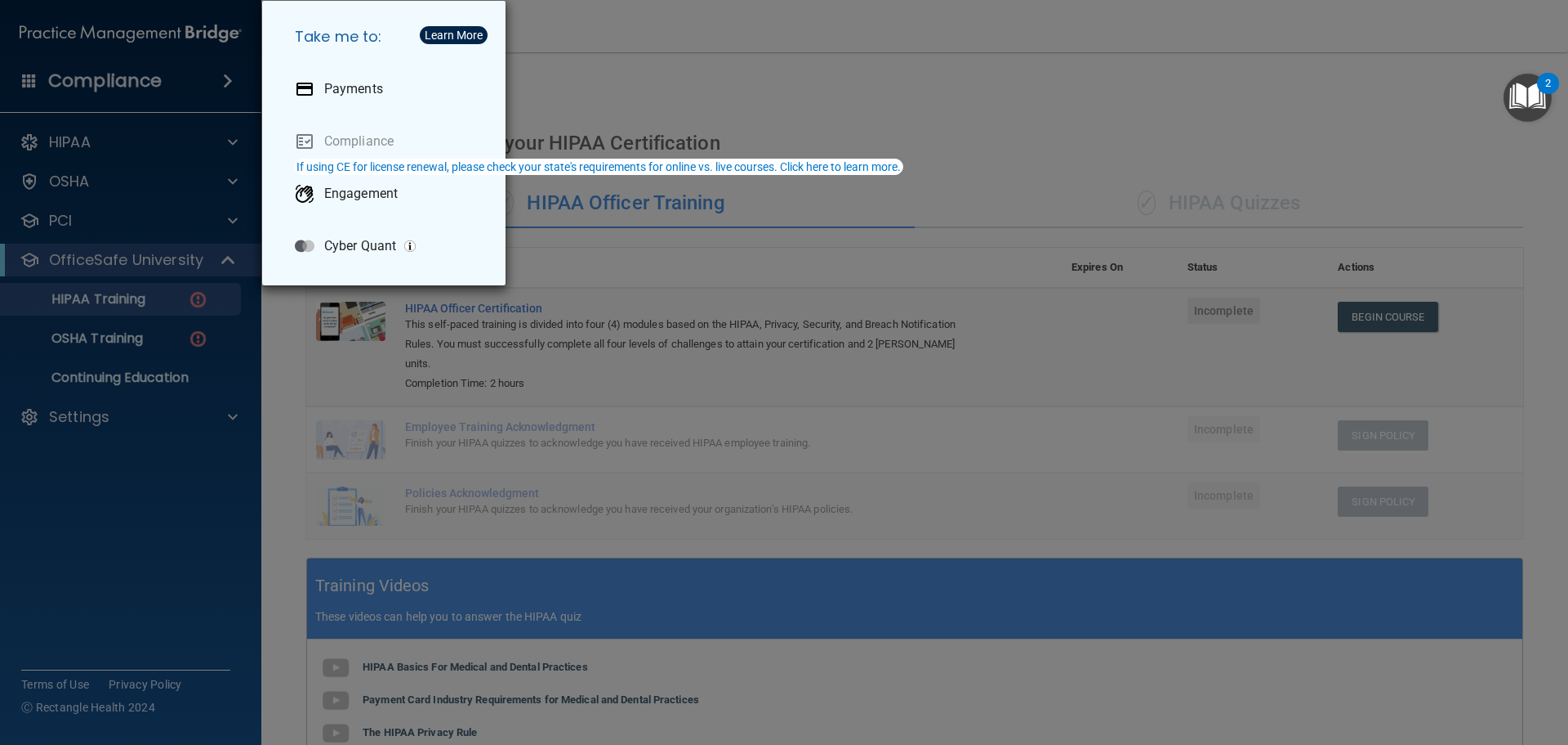
click at [675, 62] on div "Take me to: Payments Compliance Engagement Cyber Quant" at bounding box center [784, 372] width 1568 height 745
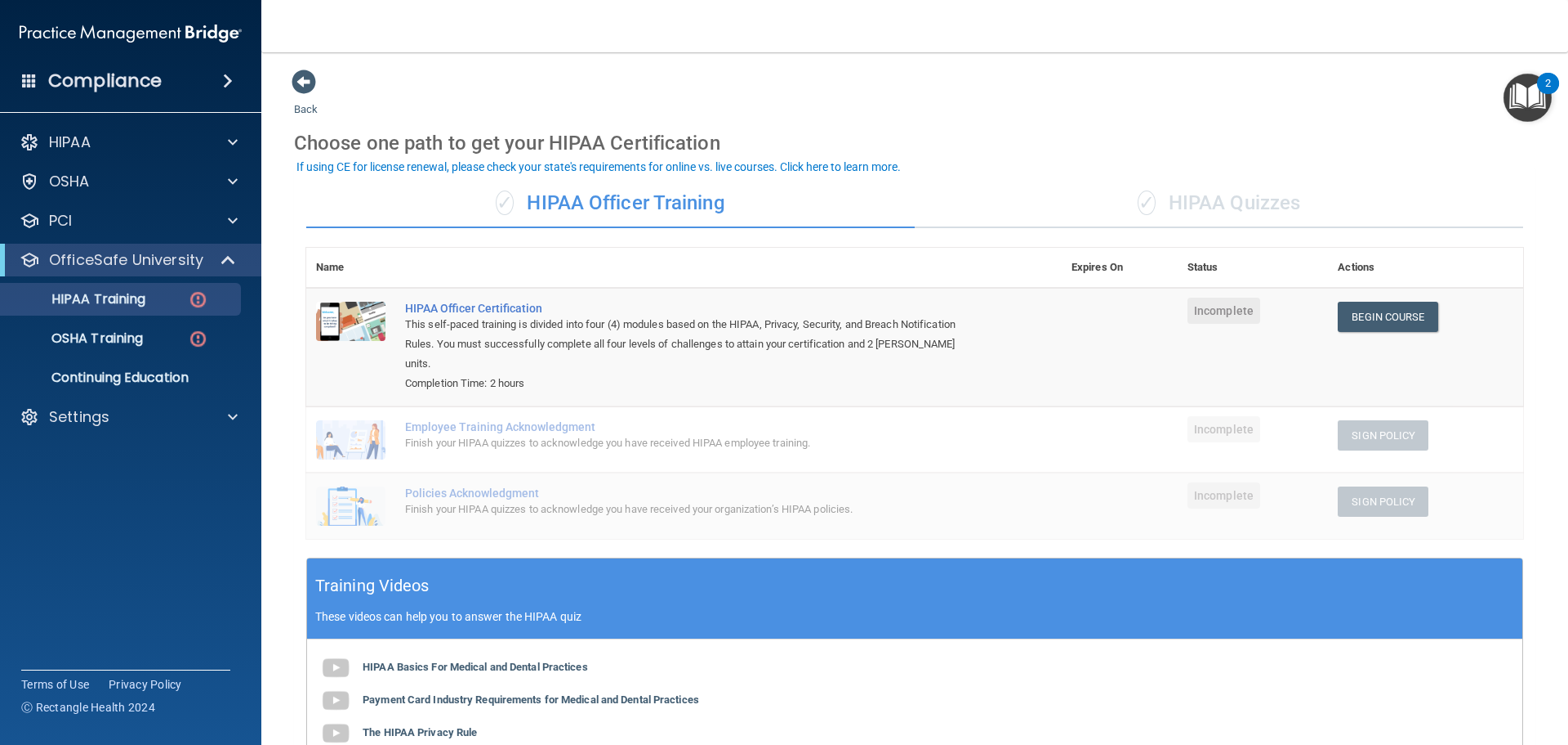
click at [161, 89] on div "Compliance" at bounding box center [130, 81] width 261 height 36
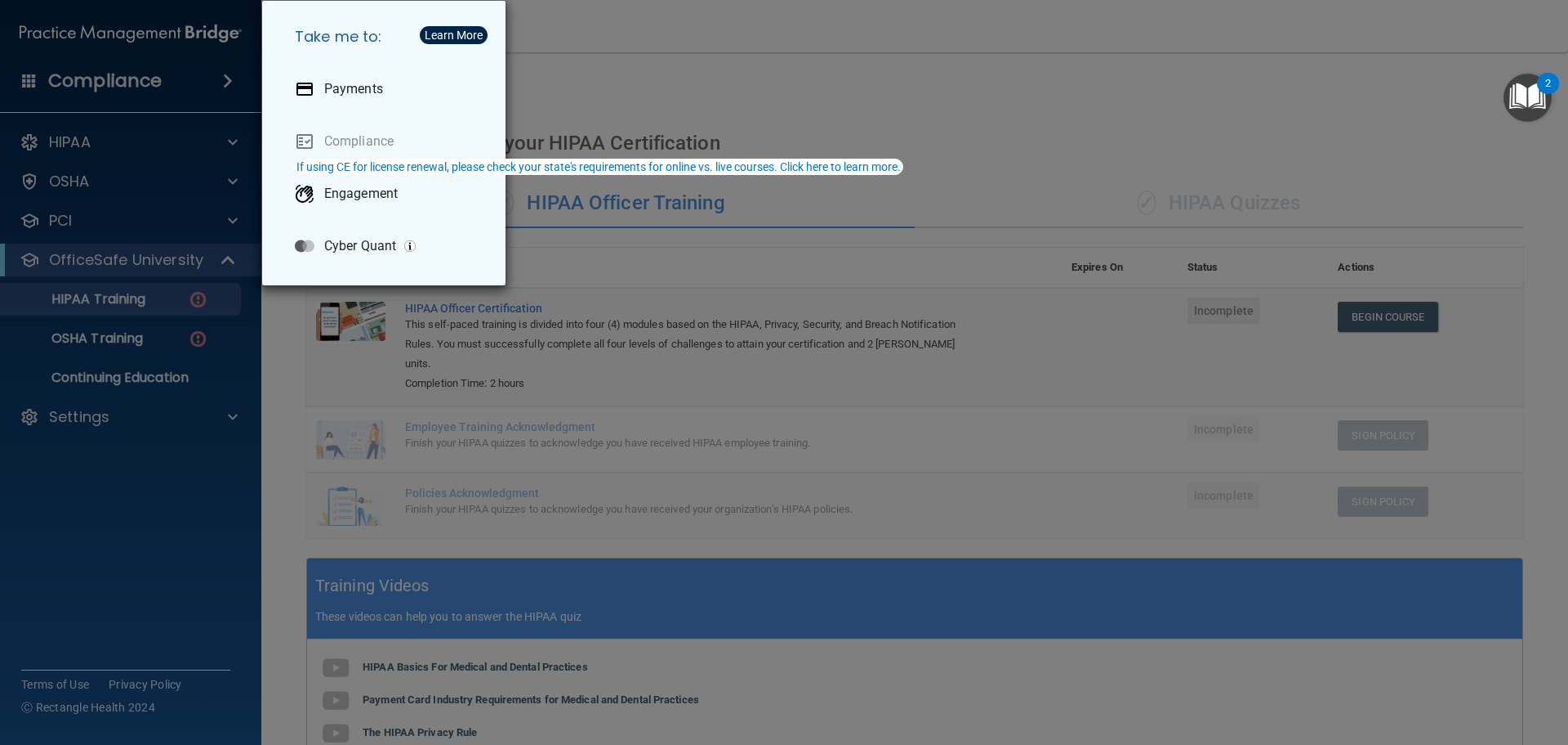
click at [197, 85] on div "Take me to: Payments Compliance Engagement Cyber Quant" at bounding box center [784, 372] width 1568 height 745
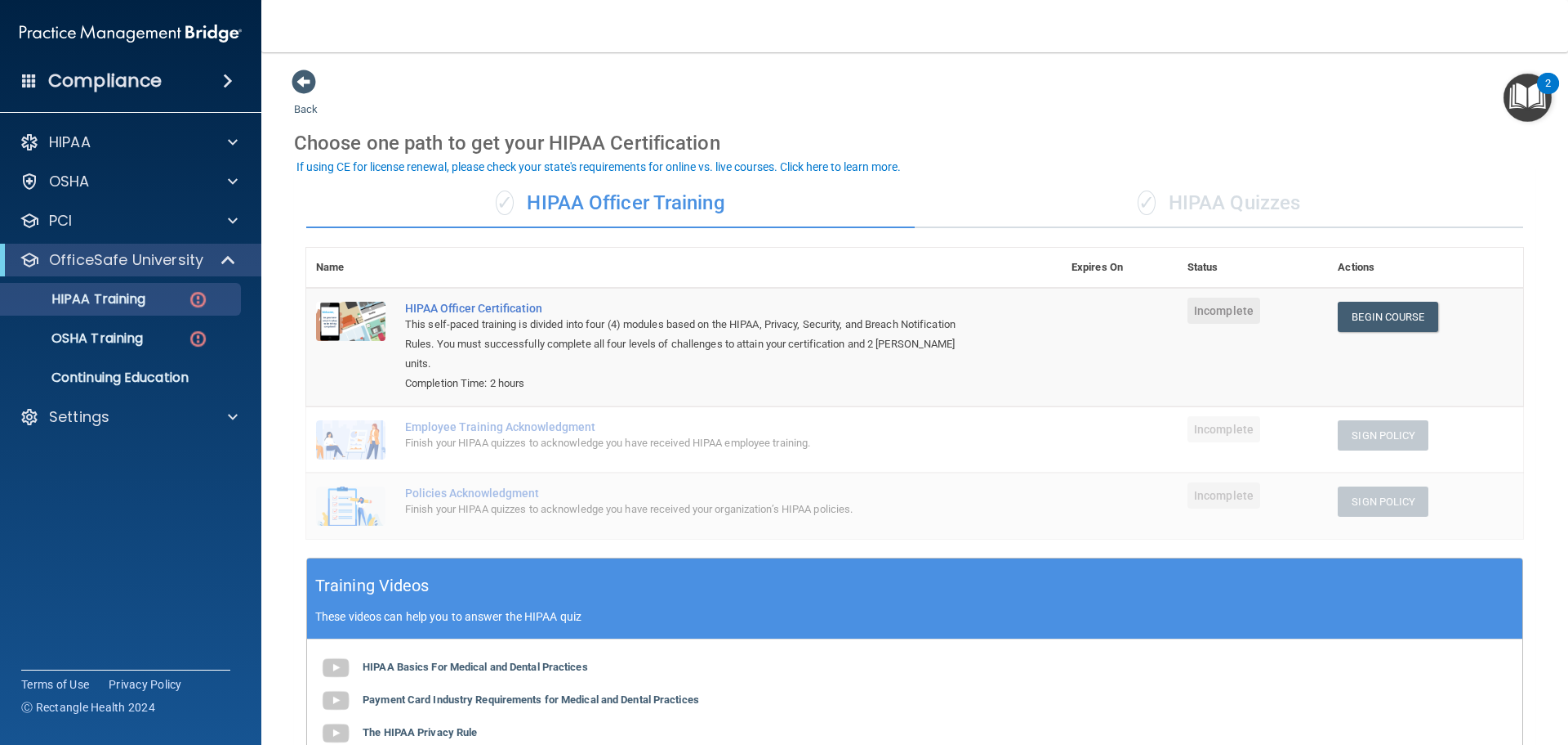
click at [190, 79] on div "Compliance" at bounding box center [130, 81] width 261 height 36
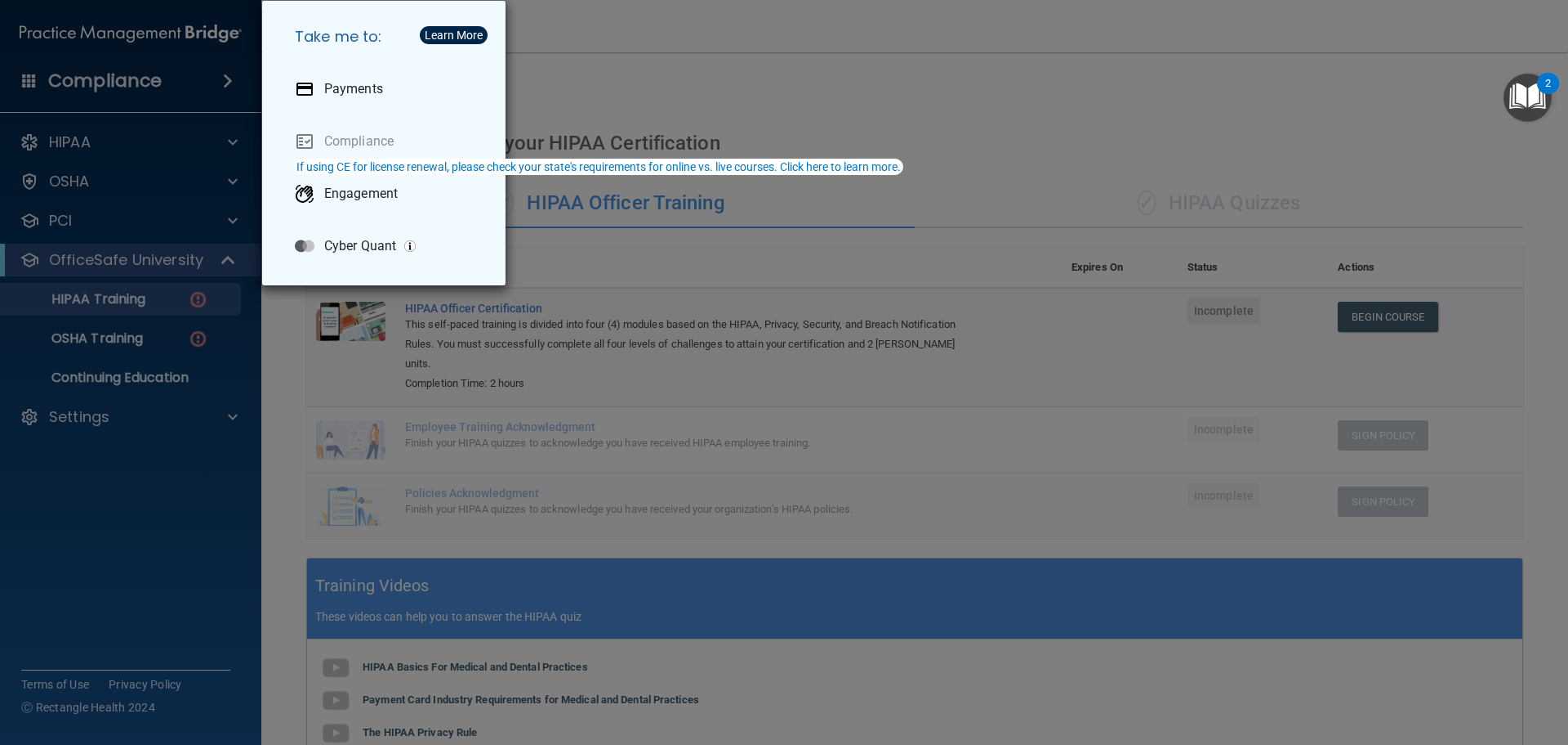
click at [621, 57] on div "Take me to: Payments Compliance Engagement Cyber Quant" at bounding box center [784, 372] width 1568 height 745
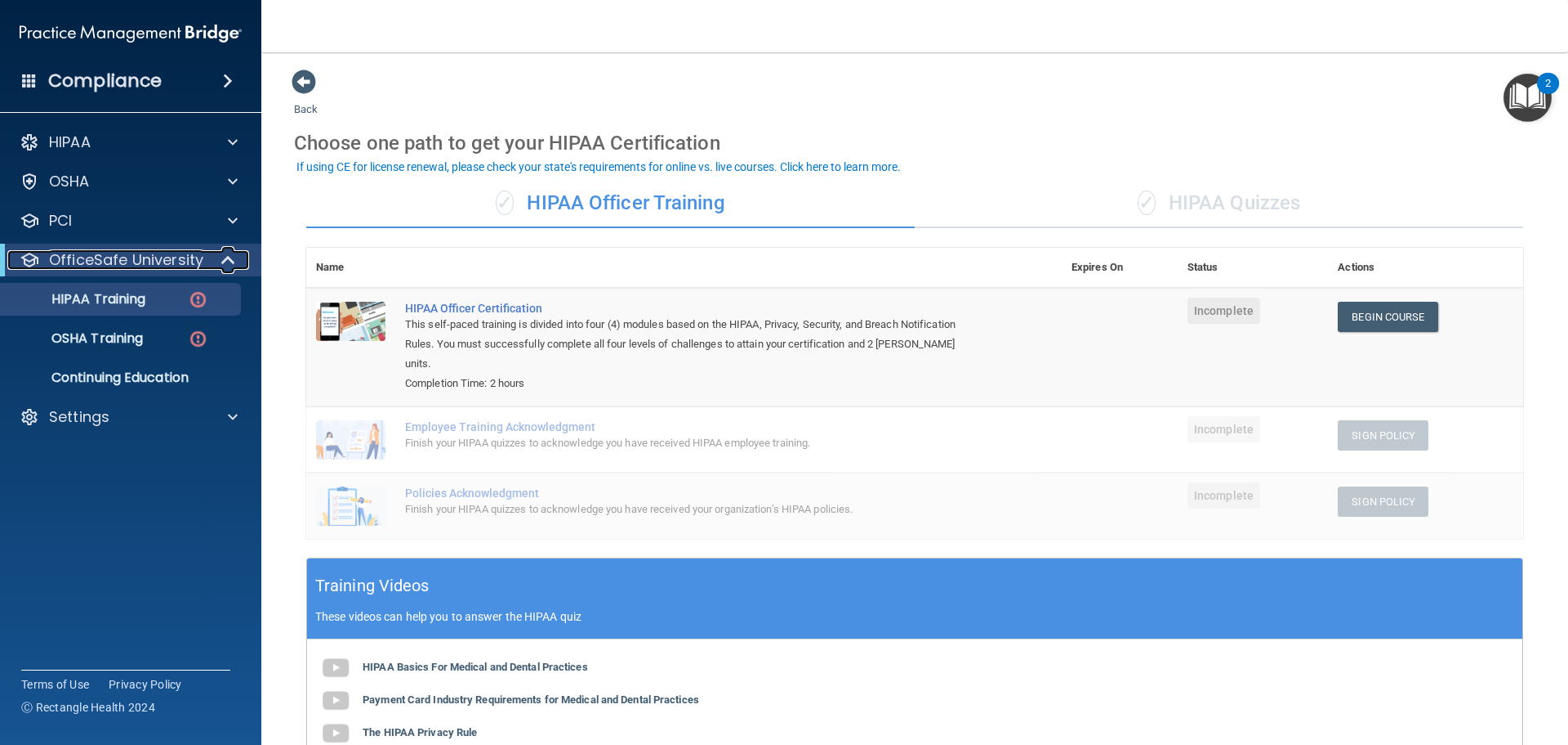
click at [230, 261] on span at bounding box center [229, 260] width 14 height 19
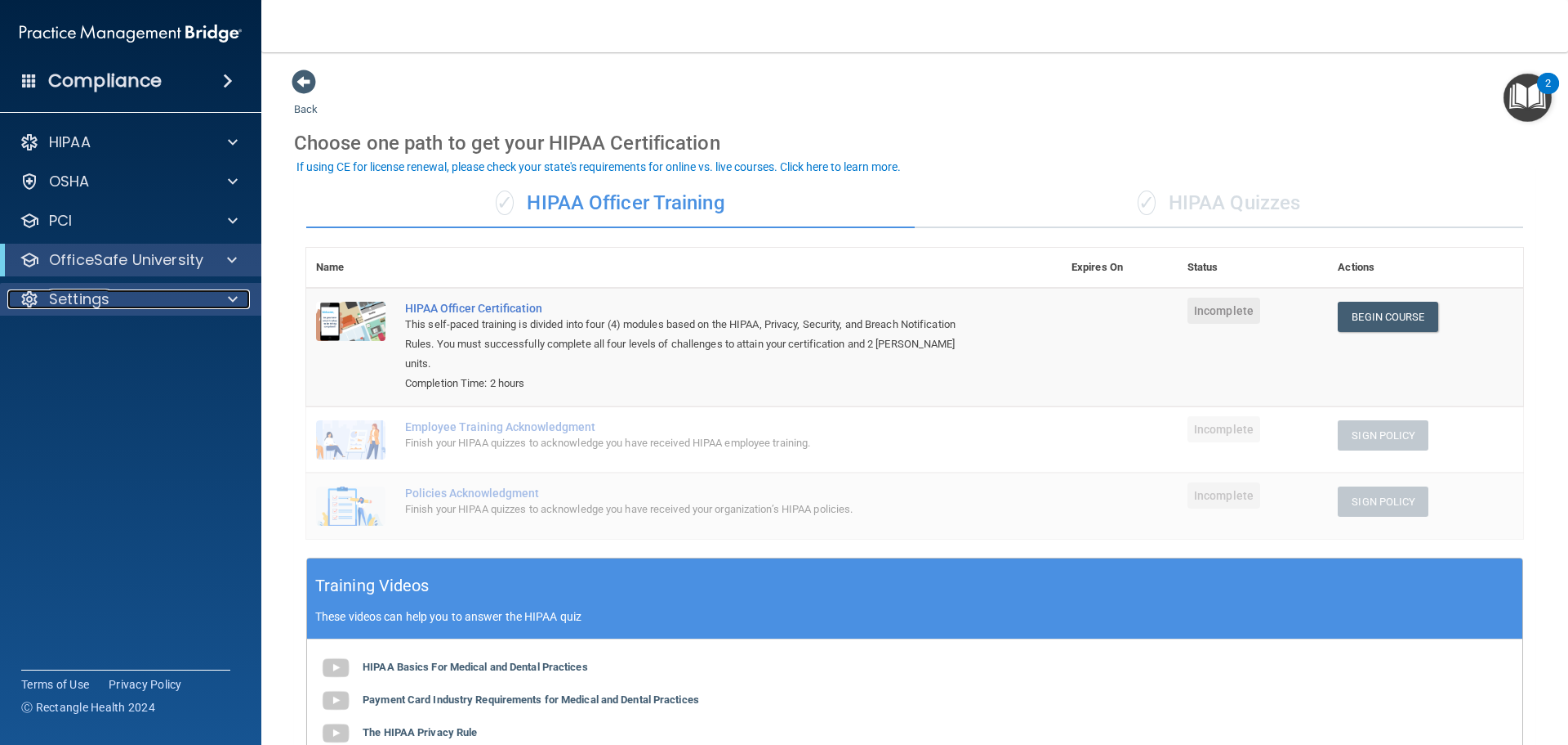
drag, startPoint x: 247, startPoint y: 292, endPoint x: 229, endPoint y: 300, distance: 19.7
click at [247, 292] on div at bounding box center [230, 299] width 41 height 19
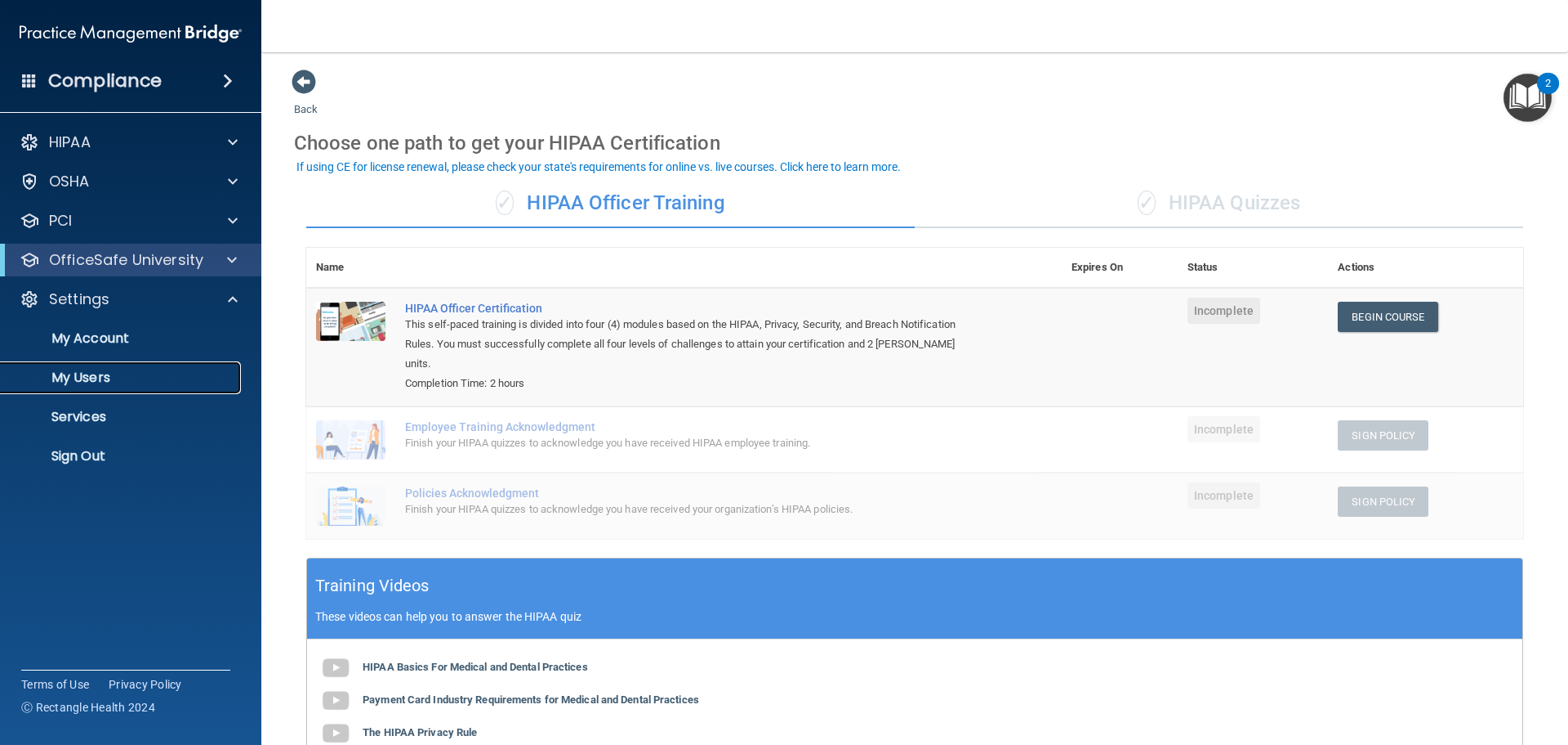
click at [111, 386] on link "My Users" at bounding box center [112, 377] width 258 height 33
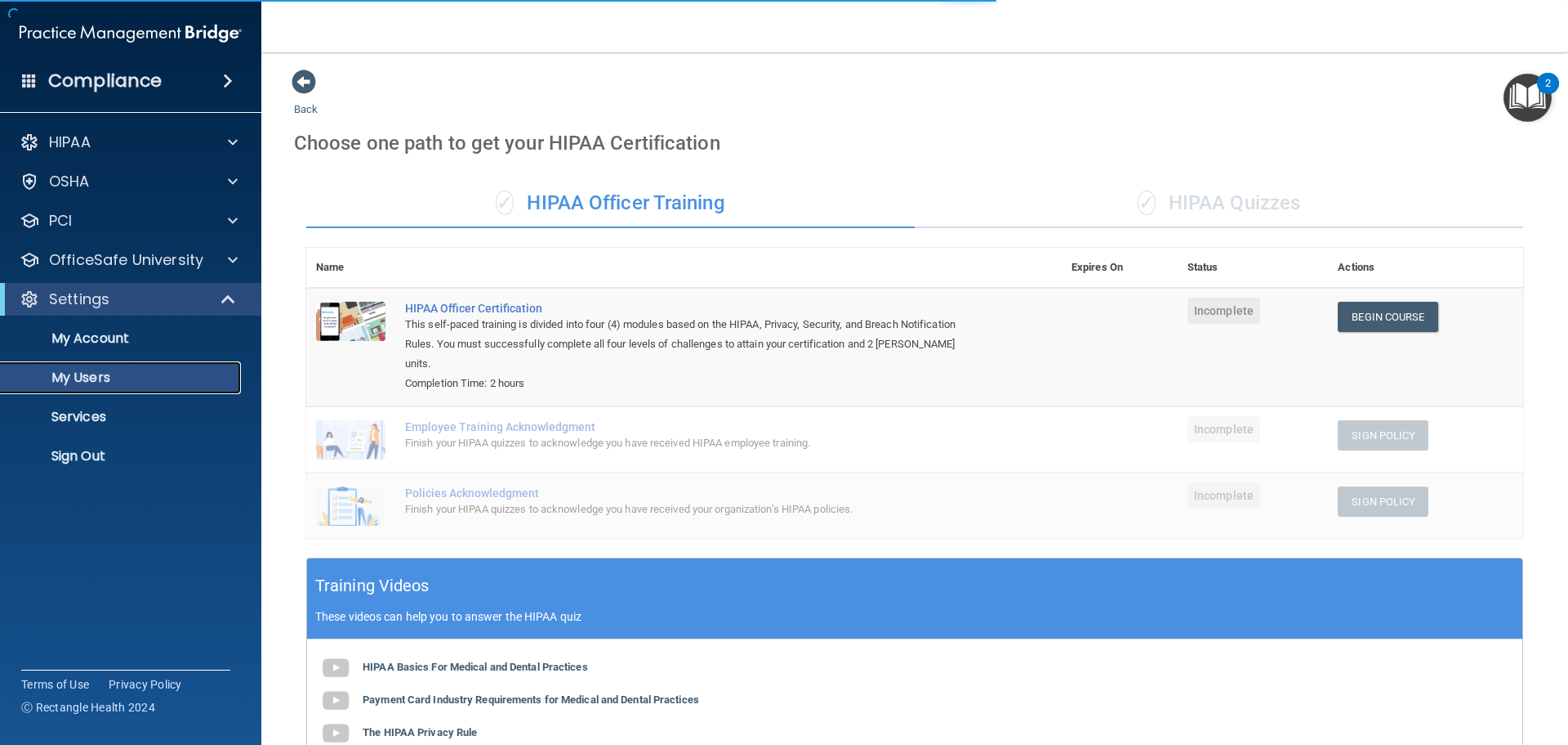
select select "20"
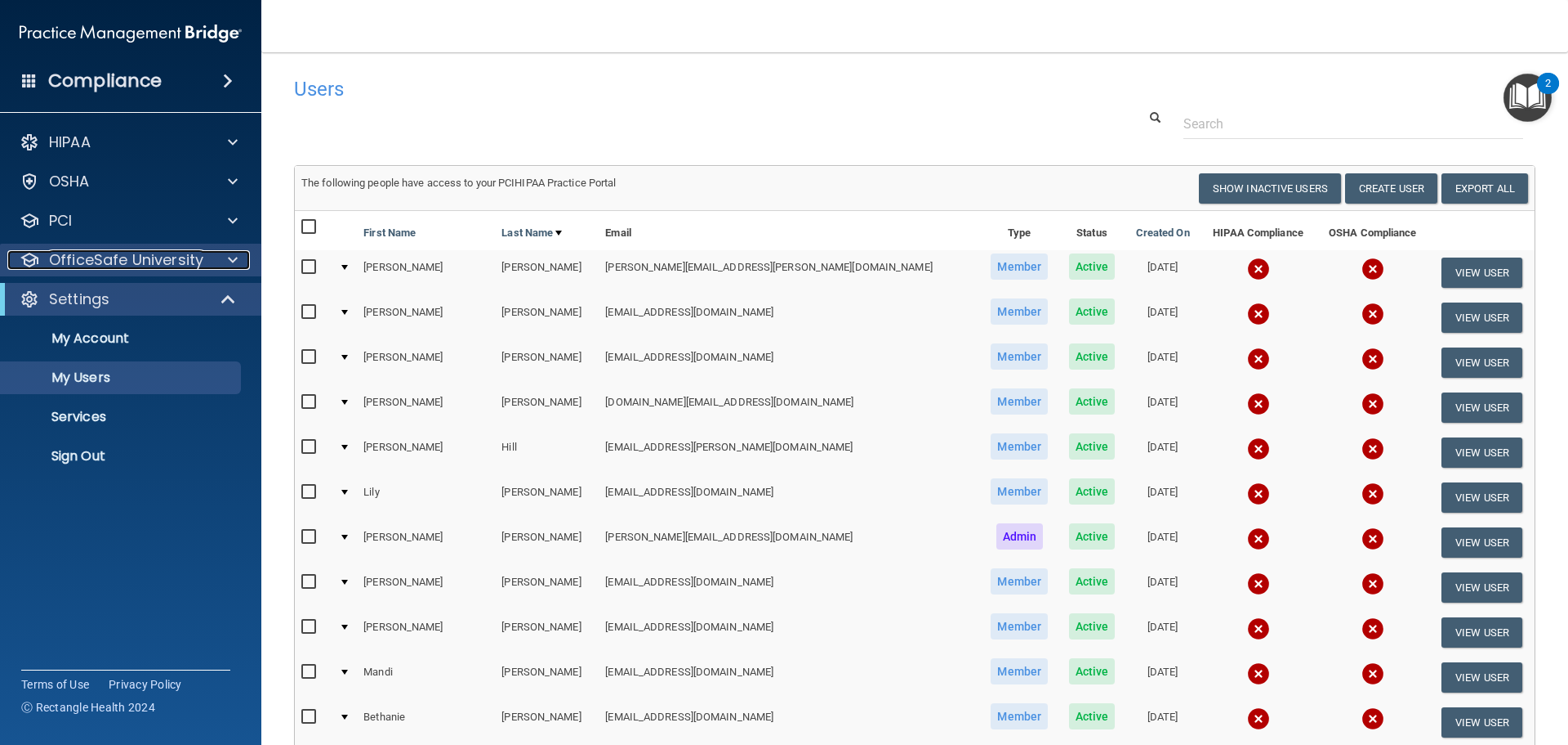
click at [220, 264] on div at bounding box center [230, 260] width 41 height 19
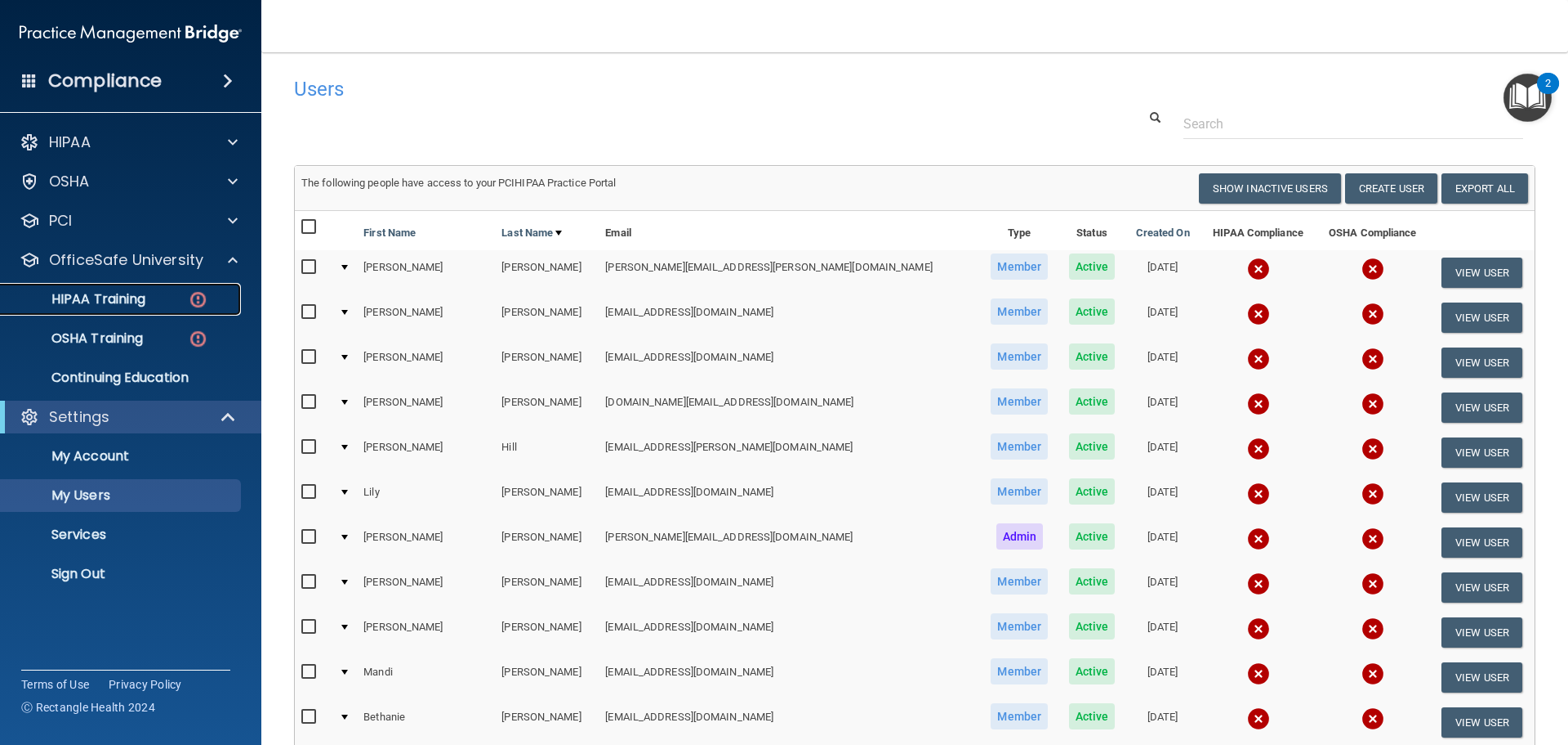
click at [176, 300] on div "HIPAA Training" at bounding box center [122, 299] width 223 height 17
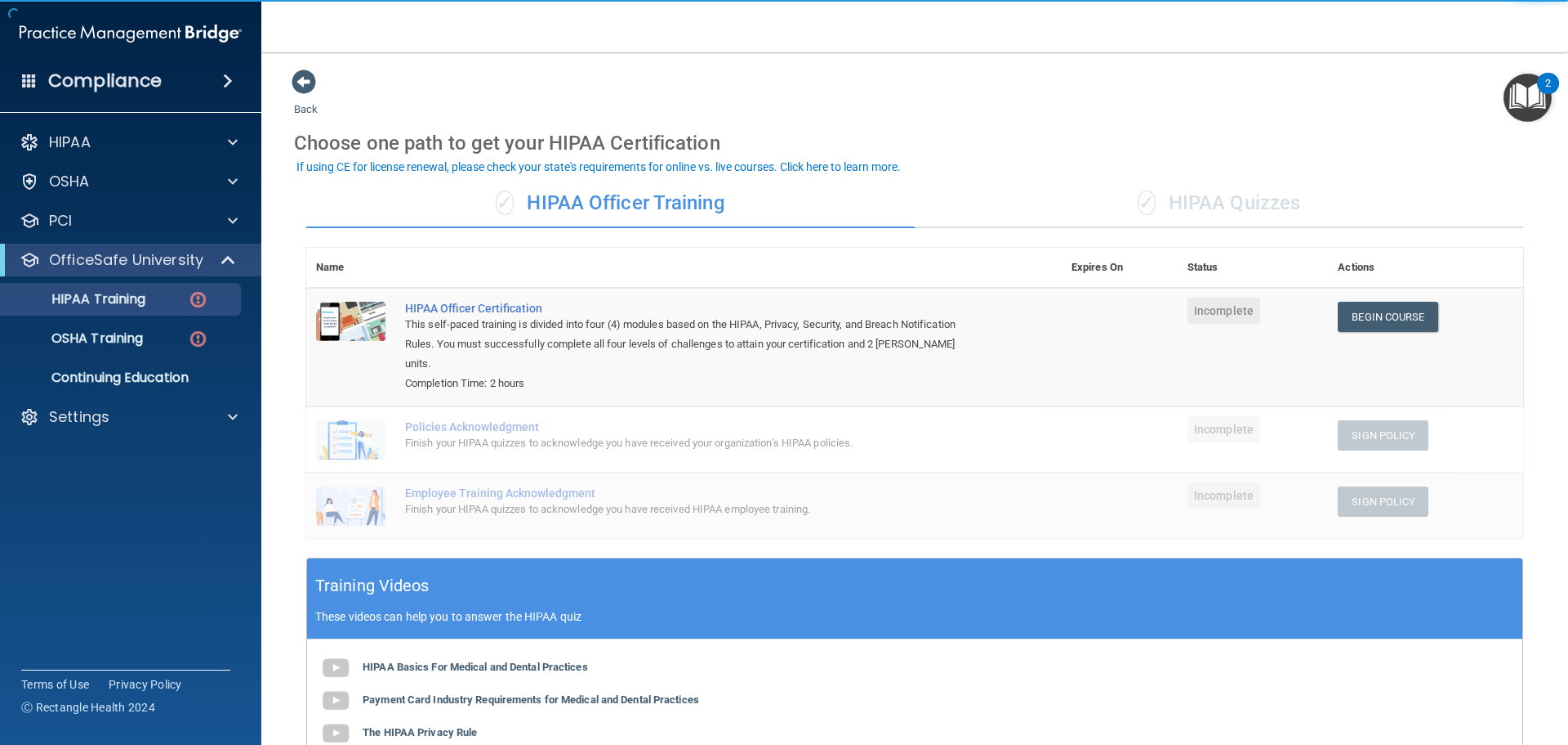
click at [1149, 191] on div "✓ HIPAA Quizzes" at bounding box center [1219, 203] width 609 height 49
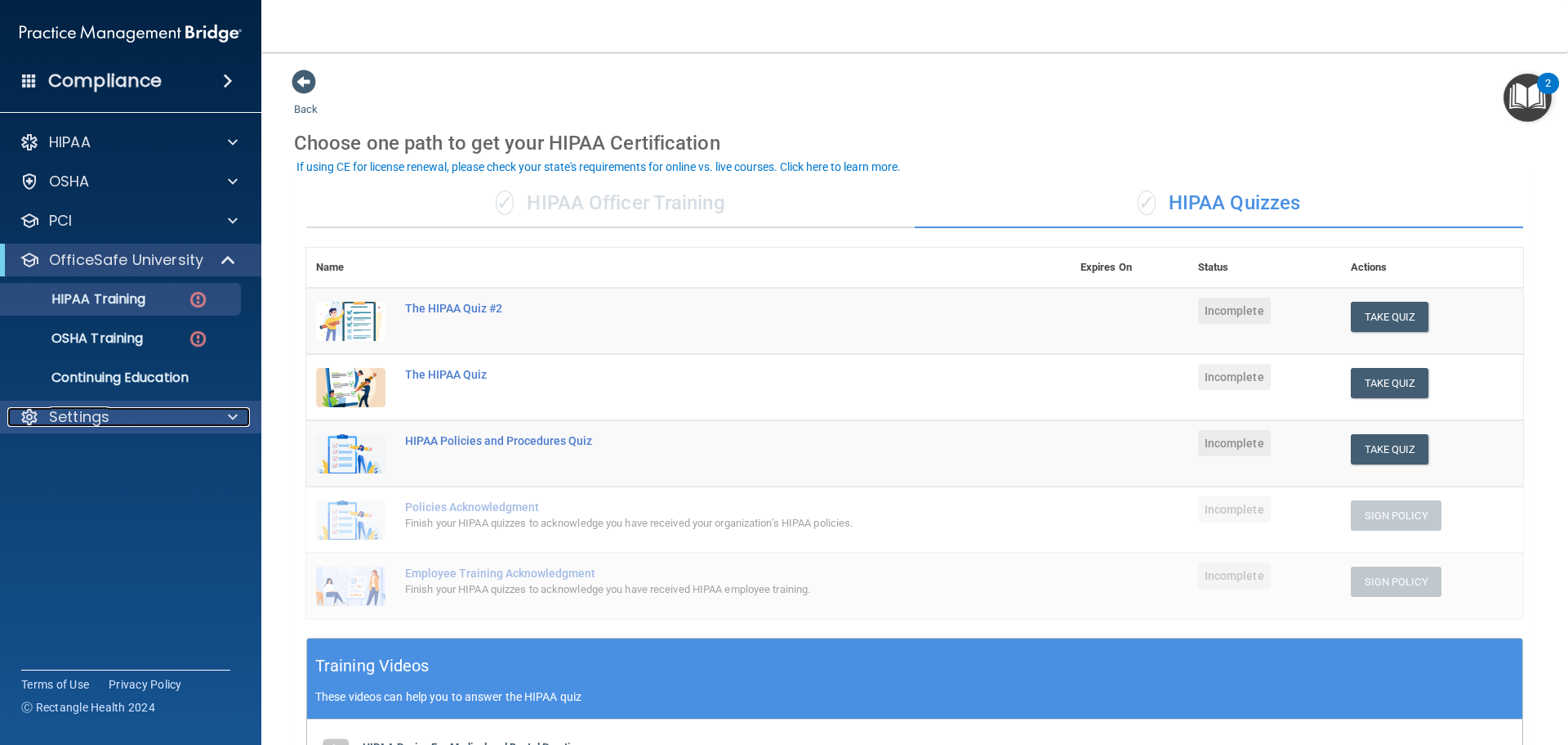
click at [187, 423] on div "Settings" at bounding box center [109, 416] width 202 height 19
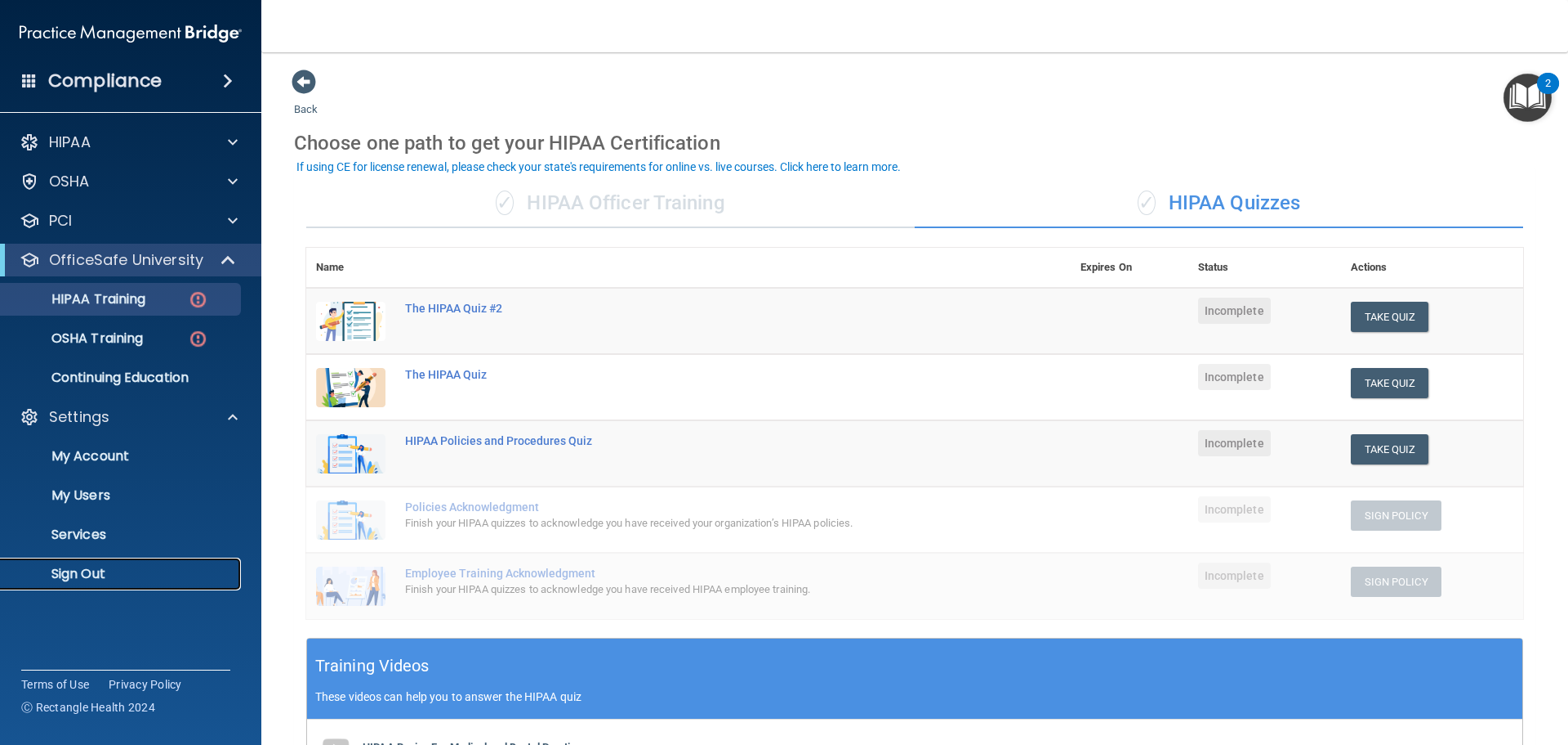
click at [76, 571] on p "Sign Out" at bounding box center [122, 574] width 223 height 17
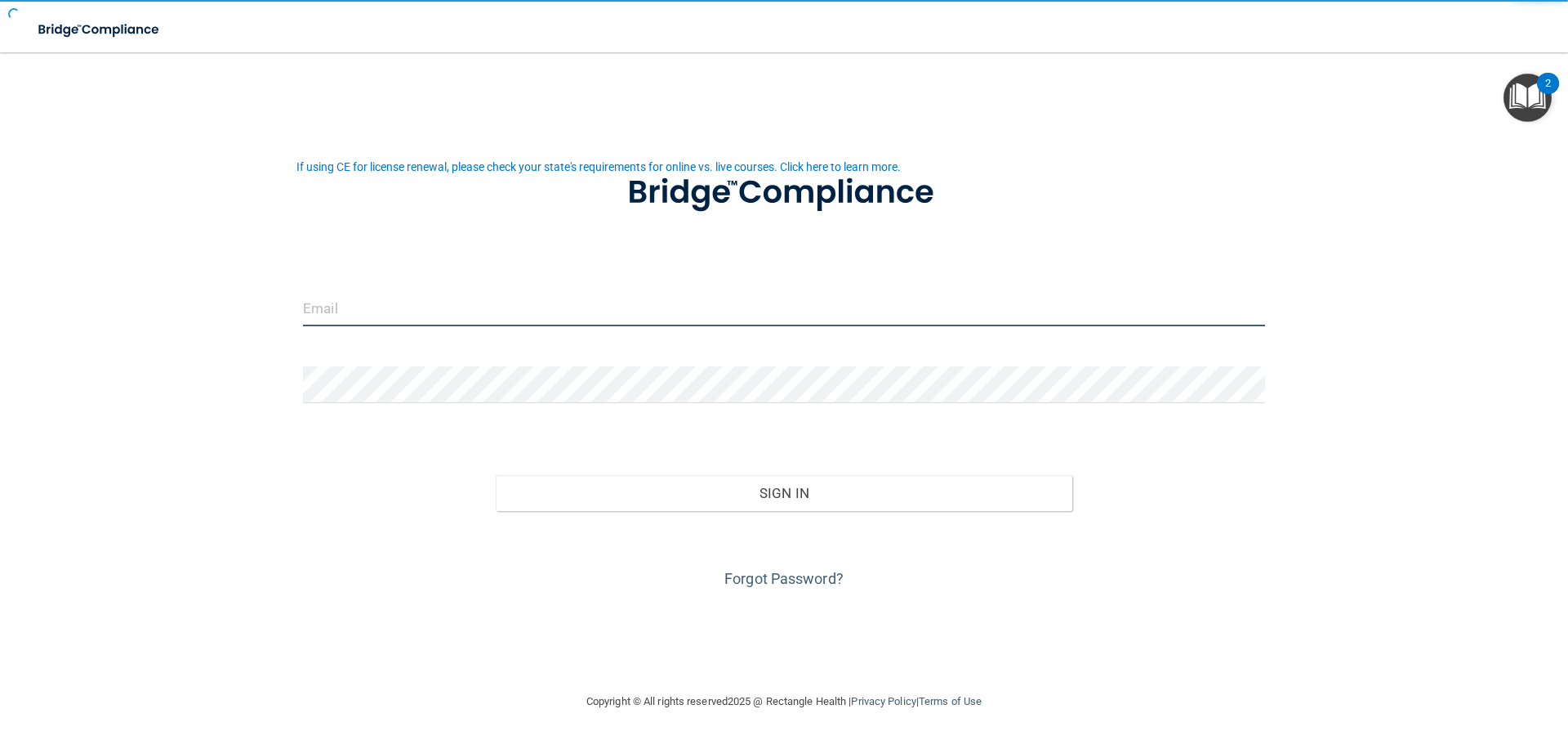
type input "[EMAIL_ADDRESS][DOMAIN_NAME]"
